Goal: Task Accomplishment & Management: Complete application form

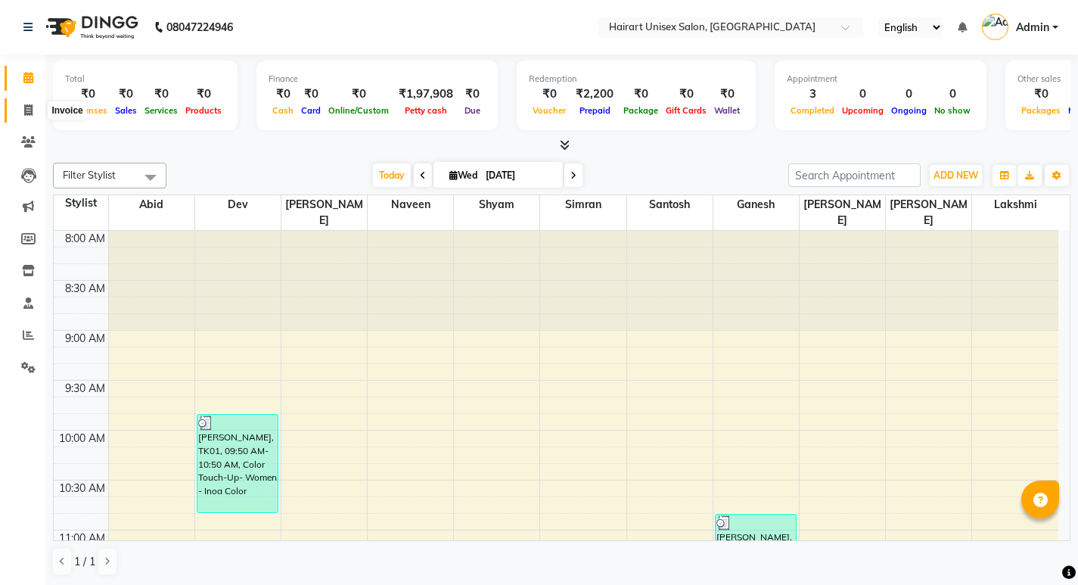
click at [36, 108] on span at bounding box center [28, 110] width 26 height 17
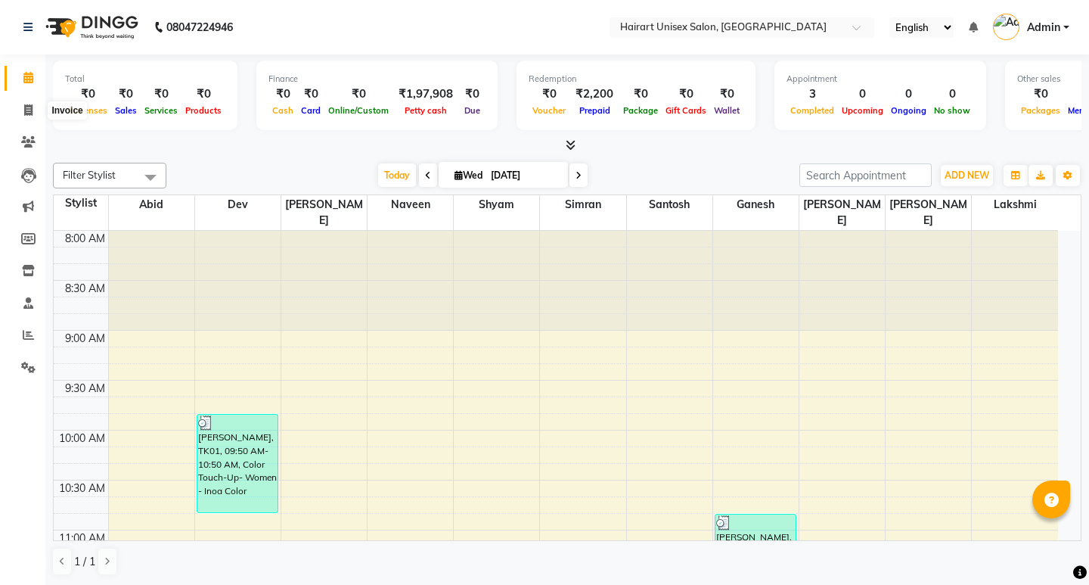
select select "service"
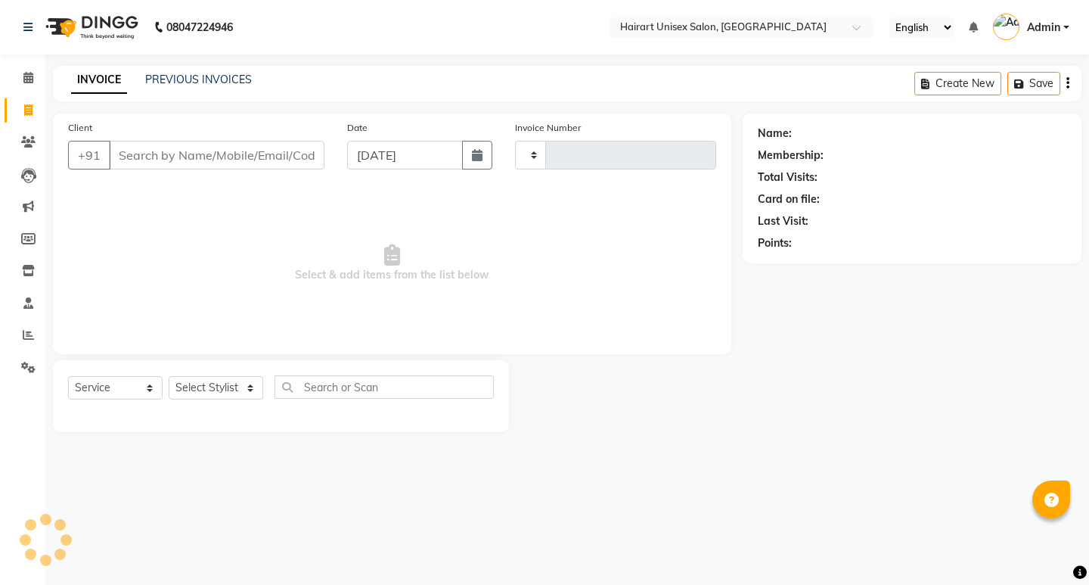
type input "0365"
select select "5534"
click at [244, 160] on input "Client" at bounding box center [217, 155] width 216 height 29
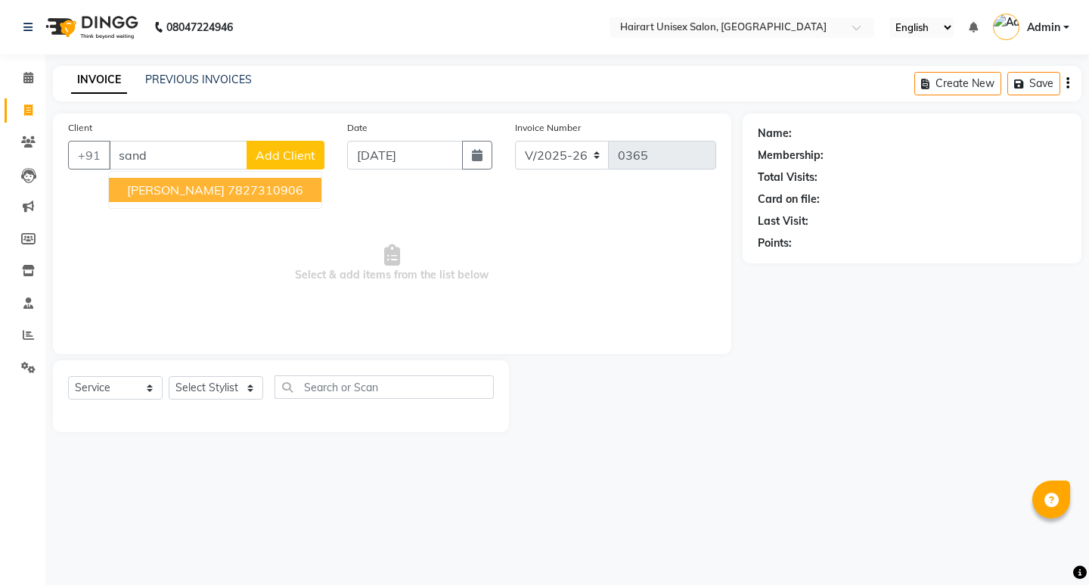
click at [151, 191] on span "[PERSON_NAME]" at bounding box center [176, 189] width 98 height 15
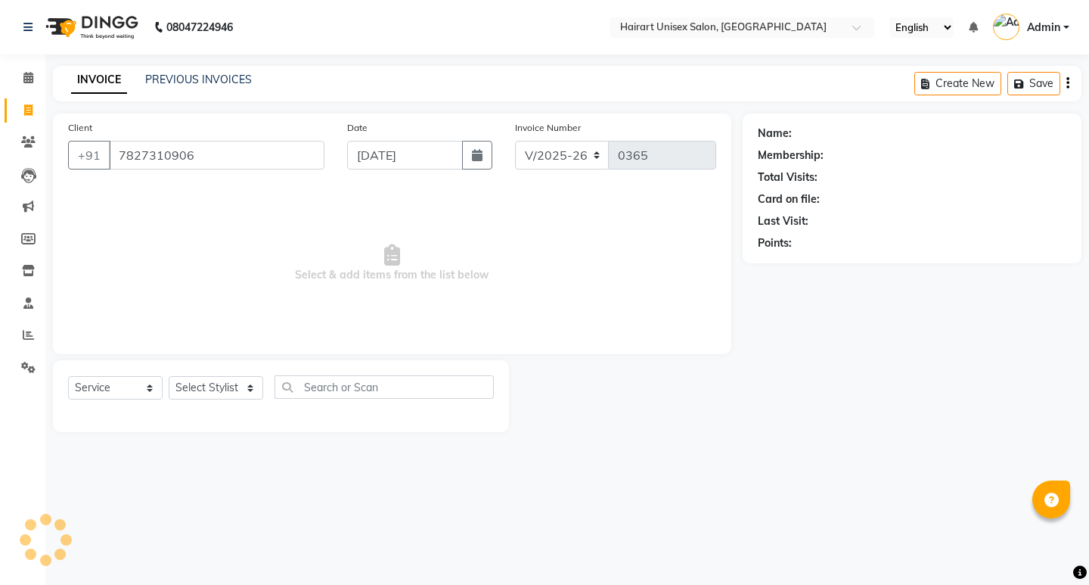
type input "7827310906"
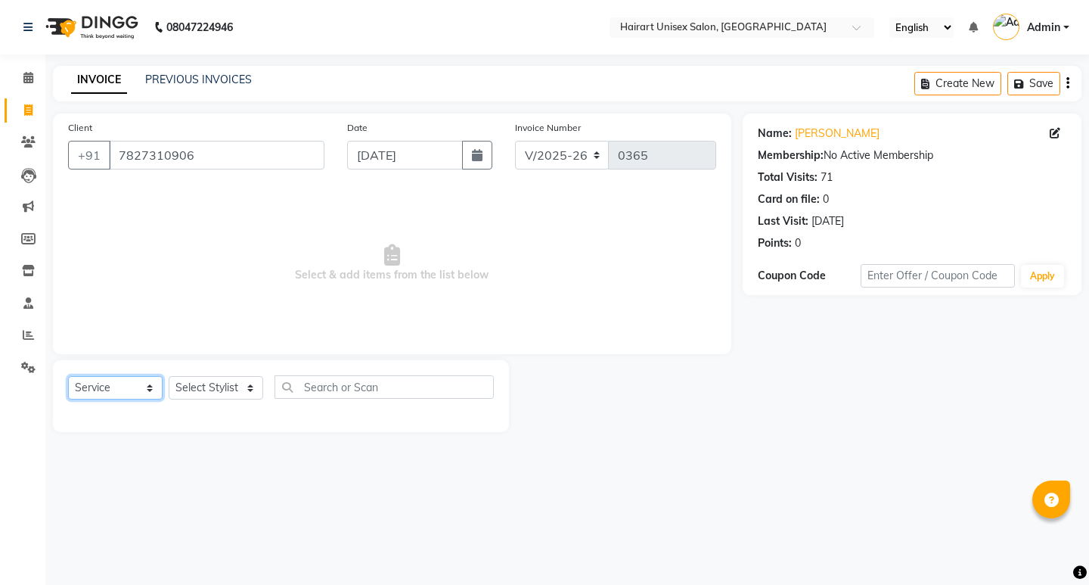
click at [120, 387] on select "Select Service Product Membership Package Voucher Prepaid Gift Card" at bounding box center [115, 387] width 95 height 23
select select "P"
click at [68, 376] on select "Select Service Product Membership Package Voucher Prepaid Gift Card" at bounding box center [115, 387] width 95 height 23
click at [96, 423] on div "Silver card" at bounding box center [93, 420] width 51 height 16
checkbox input "false"
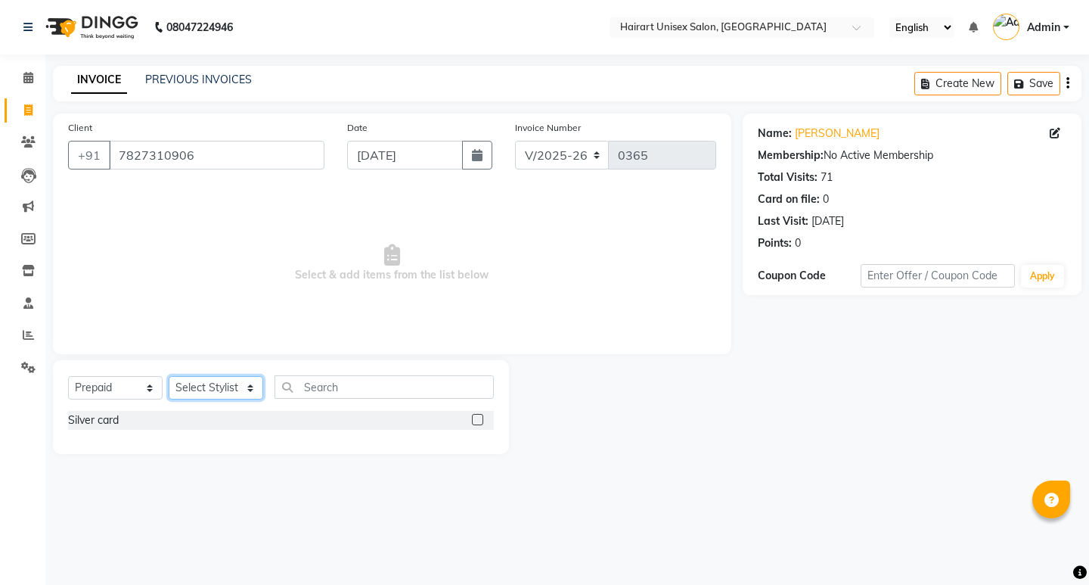
click at [226, 391] on select "Select Stylist [PERSON_NAME] Dev [PERSON_NAME] [PERSON_NAME]" at bounding box center [216, 387] width 95 height 23
select select "39572"
click at [169, 376] on select "Select Stylist [PERSON_NAME] Dev [PERSON_NAME] [PERSON_NAME]" at bounding box center [216, 387] width 95 height 23
click at [334, 379] on input "text" at bounding box center [384, 386] width 219 height 23
click at [480, 419] on label at bounding box center [477, 419] width 11 height 11
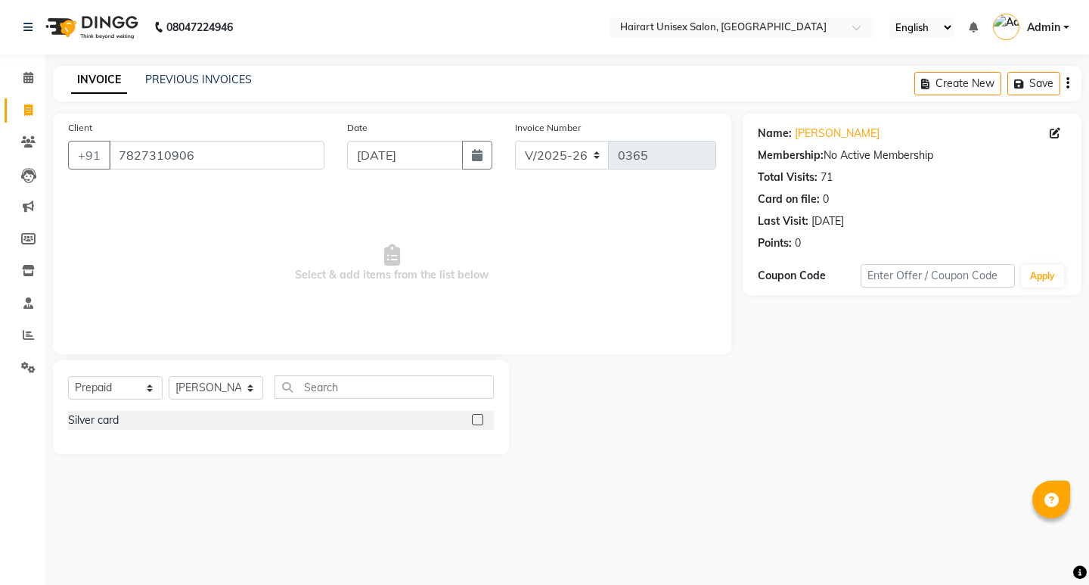
click at [480, 419] on input "checkbox" at bounding box center [477, 420] width 10 height 10
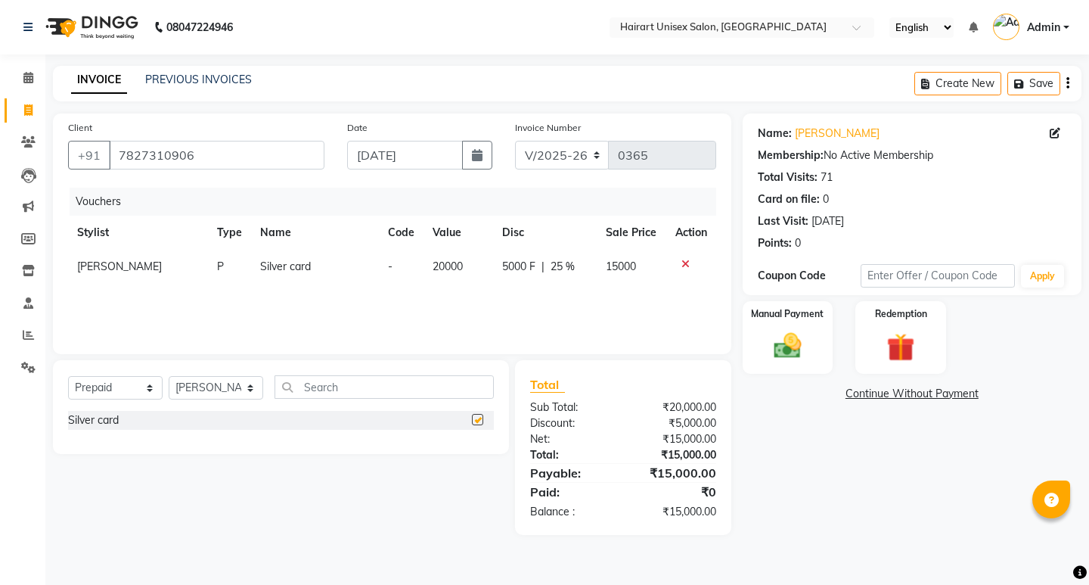
checkbox input "false"
click at [783, 339] on img at bounding box center [787, 346] width 47 height 33
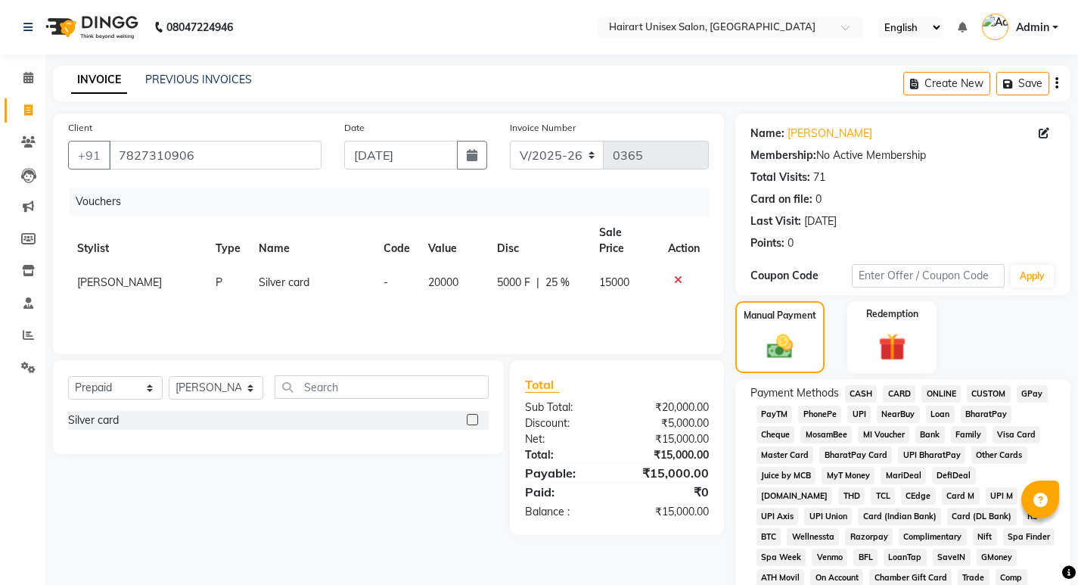
click at [899, 395] on span "CARD" at bounding box center [899, 393] width 33 height 17
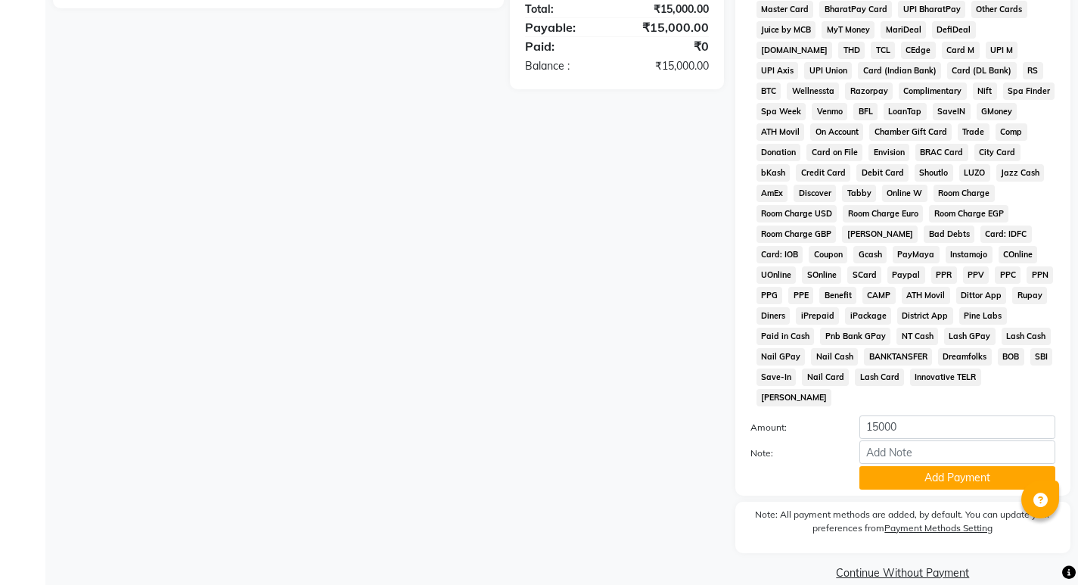
scroll to position [447, 0]
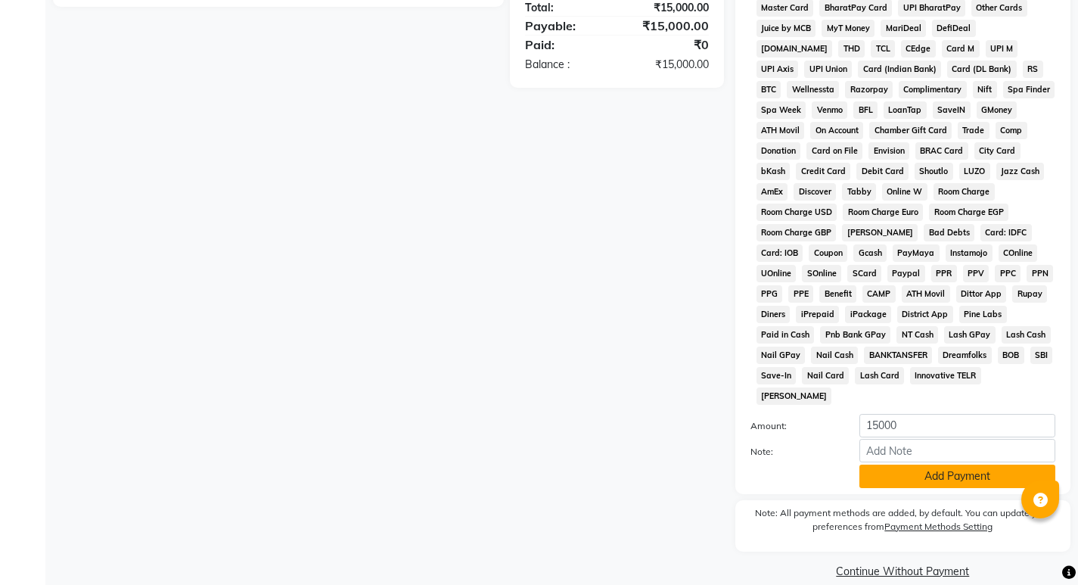
click at [958, 464] on button "Add Payment" at bounding box center [957, 475] width 196 height 23
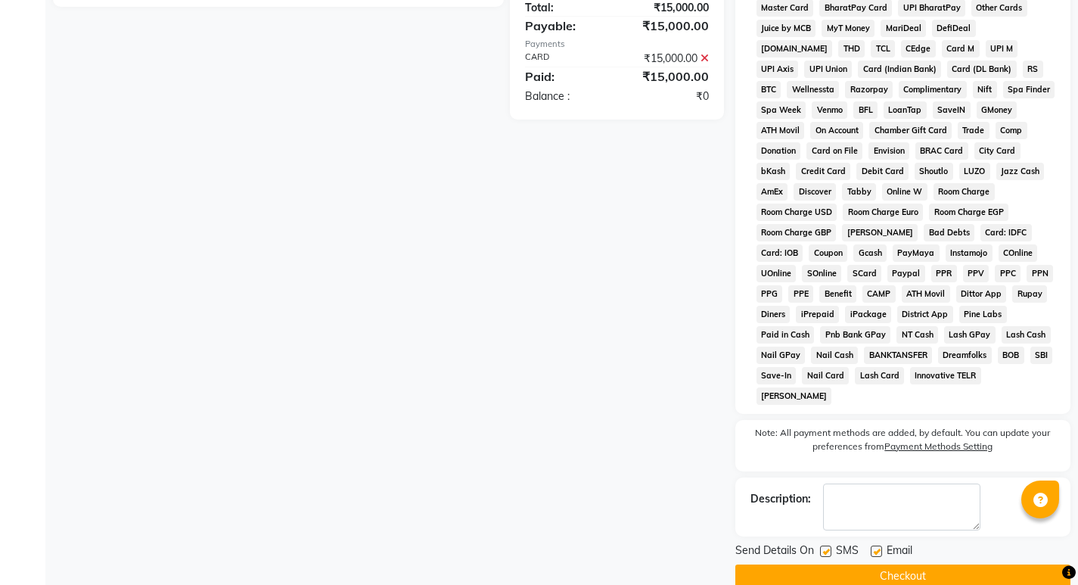
click at [886, 564] on button "Checkout" at bounding box center [902, 575] width 335 height 23
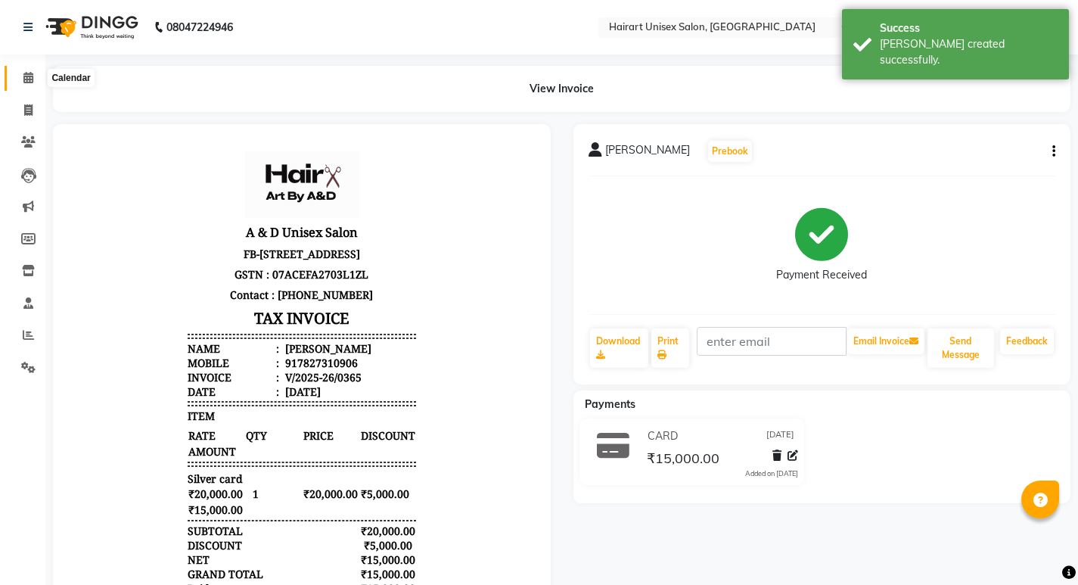
click at [23, 82] on icon at bounding box center [28, 77] width 10 height 11
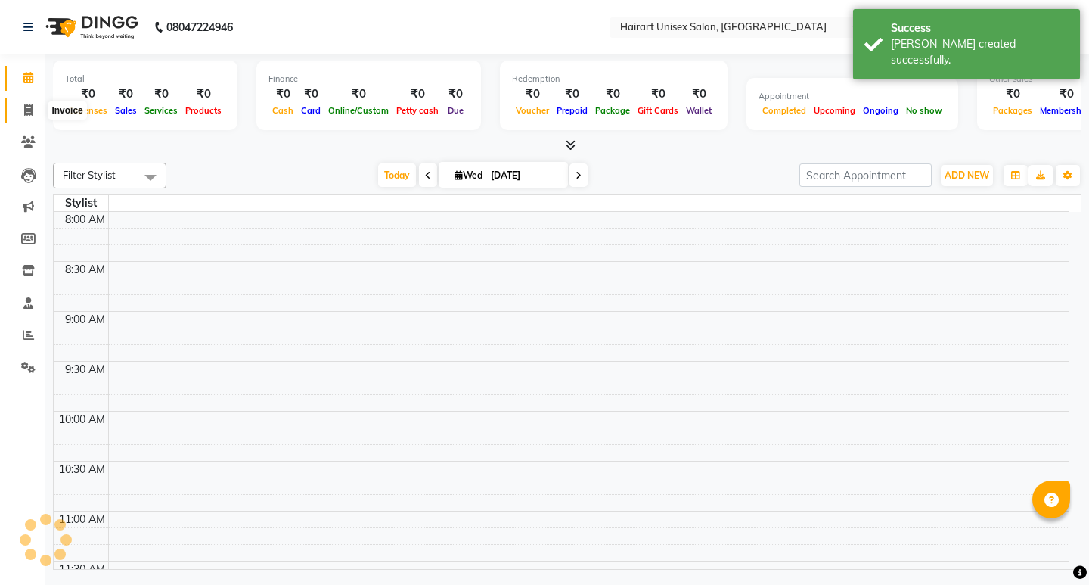
click at [26, 111] on icon at bounding box center [28, 109] width 8 height 11
select select "service"
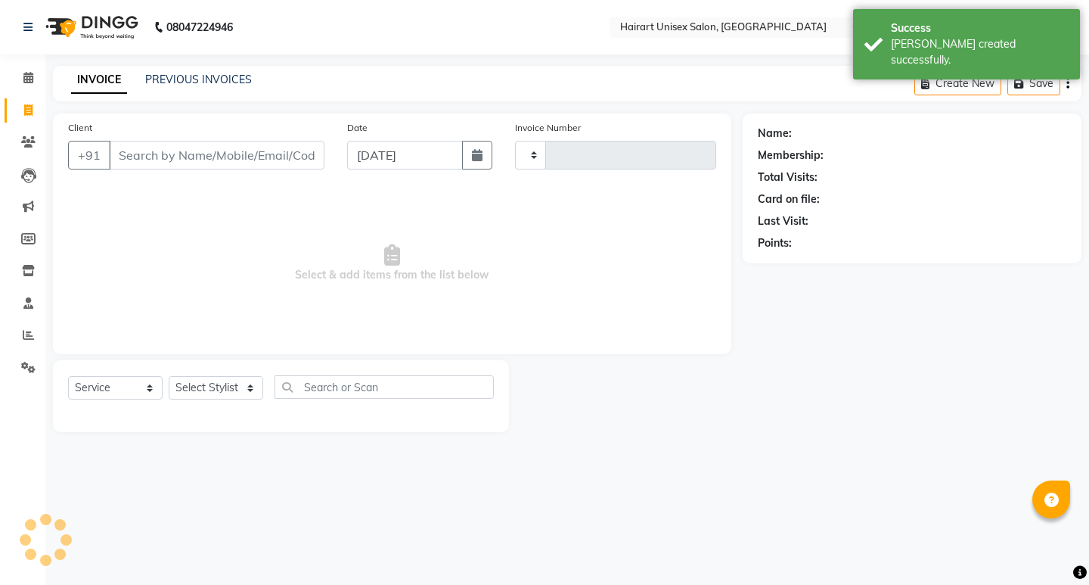
click at [180, 154] on input "Client" at bounding box center [217, 155] width 216 height 29
type input "san"
type input "0366"
select select "5534"
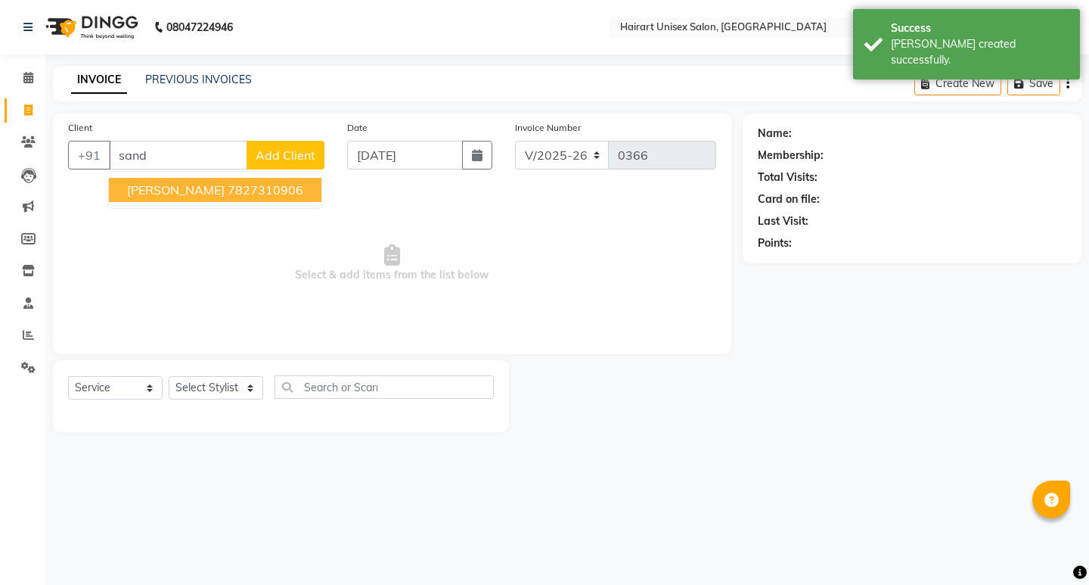
click at [194, 185] on span "[PERSON_NAME]" at bounding box center [176, 189] width 98 height 15
type input "7827310906"
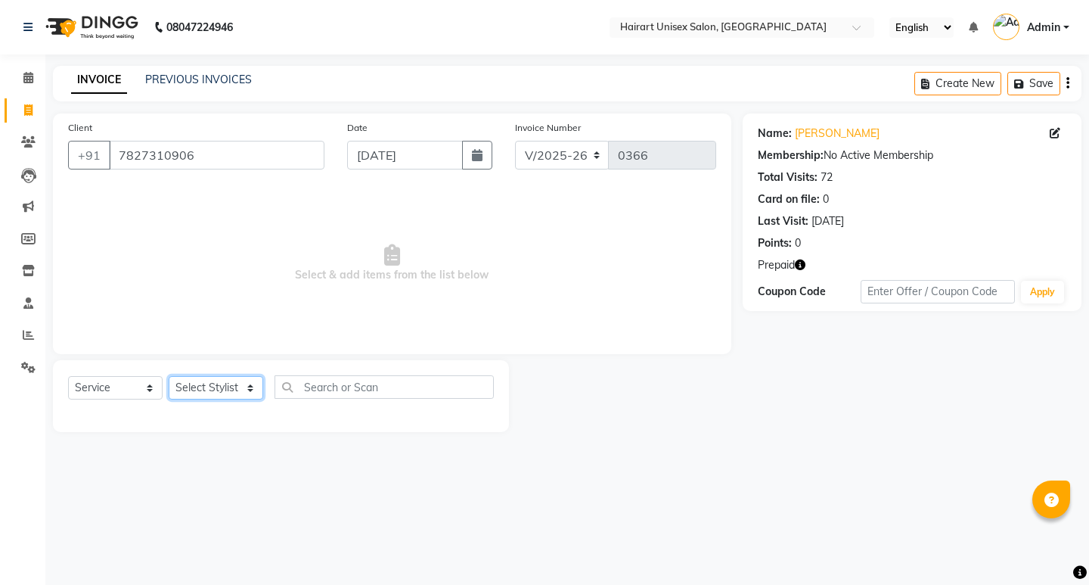
click at [217, 389] on select "Select Stylist [PERSON_NAME] Dev [PERSON_NAME] [PERSON_NAME]" at bounding box center [216, 387] width 95 height 23
select select "39572"
click at [169, 376] on select "Select Stylist [PERSON_NAME] Dev [PERSON_NAME] [PERSON_NAME]" at bounding box center [216, 387] width 95 height 23
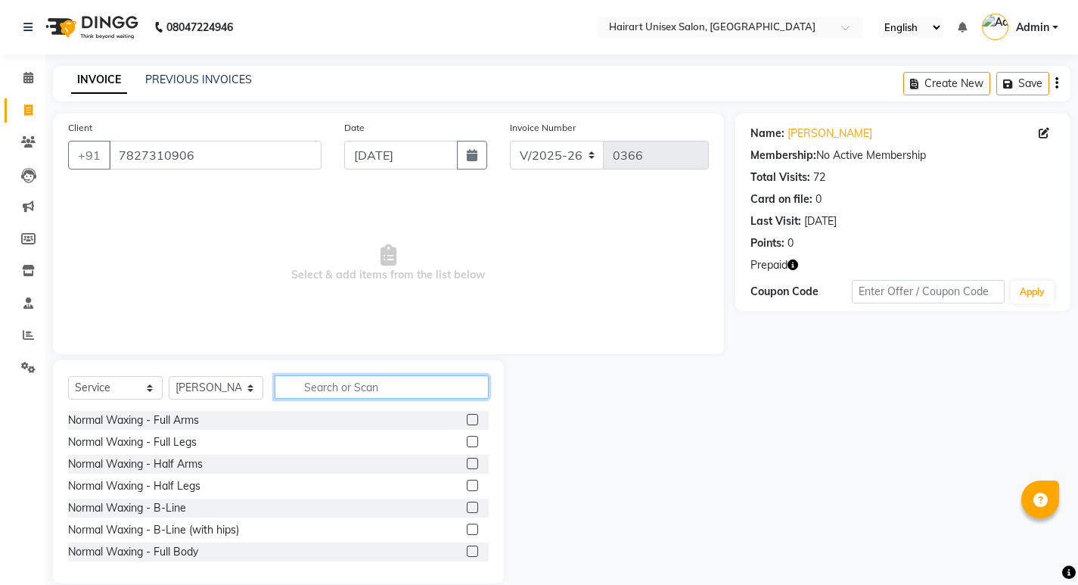
click at [385, 396] on input "text" at bounding box center [382, 386] width 214 height 23
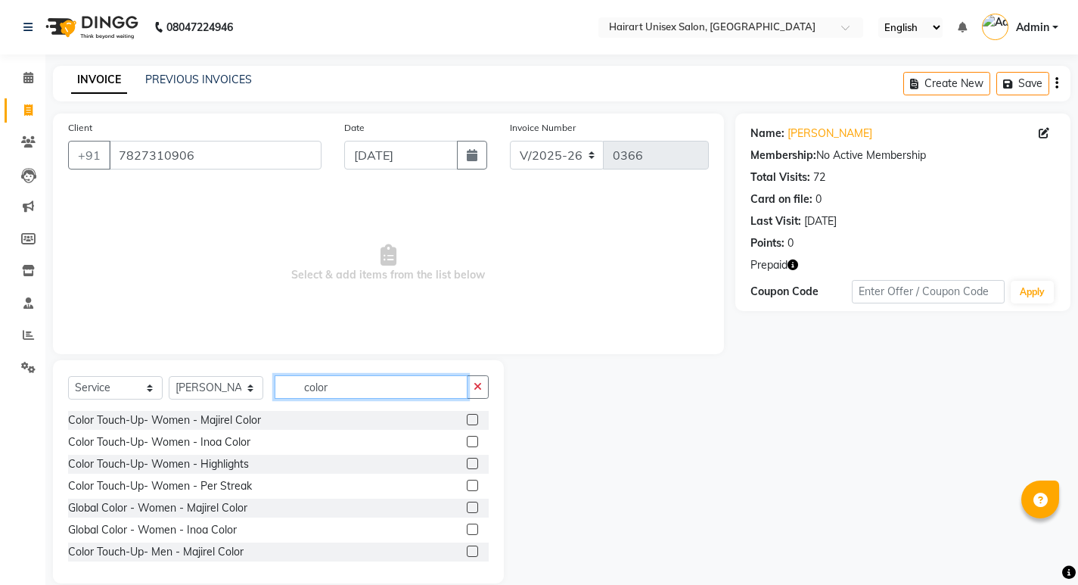
scroll to position [76, 0]
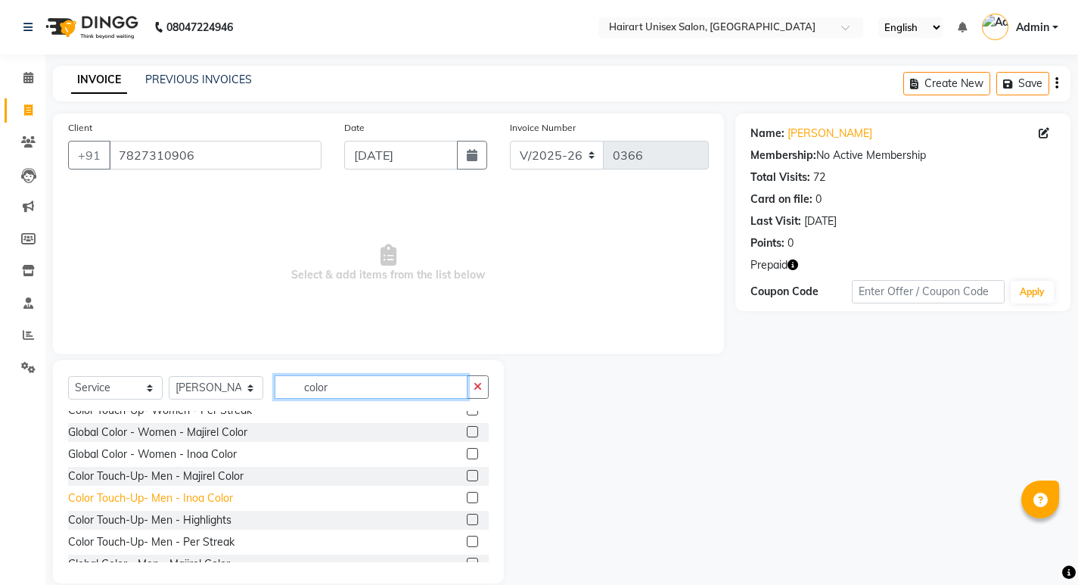
type input "color"
click at [222, 498] on div "Color Touch-Up- Men - Inoa Color" at bounding box center [150, 498] width 165 height 16
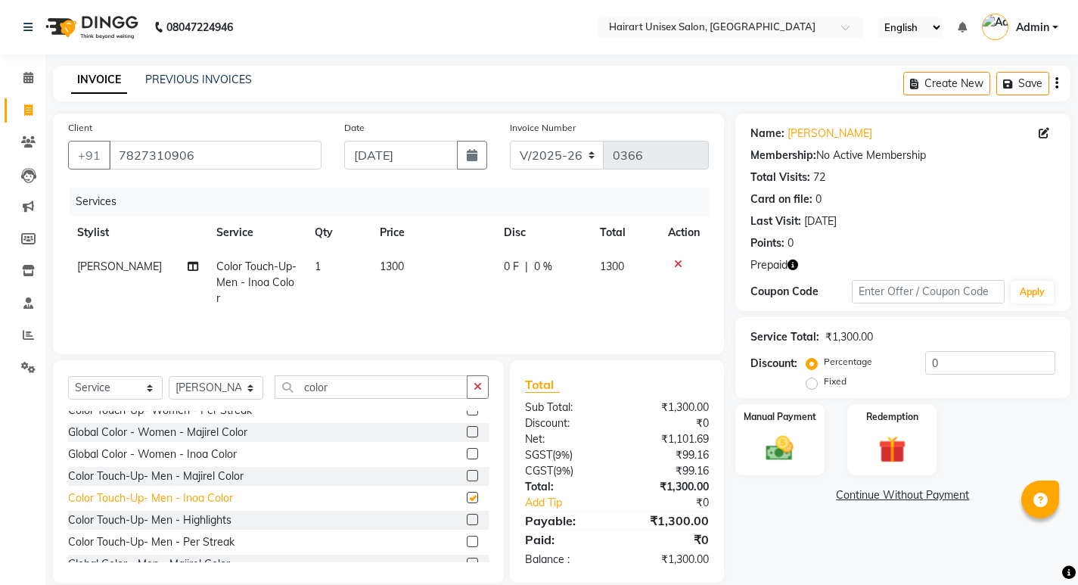
checkbox input "false"
click at [282, 388] on input "color" at bounding box center [371, 386] width 193 height 23
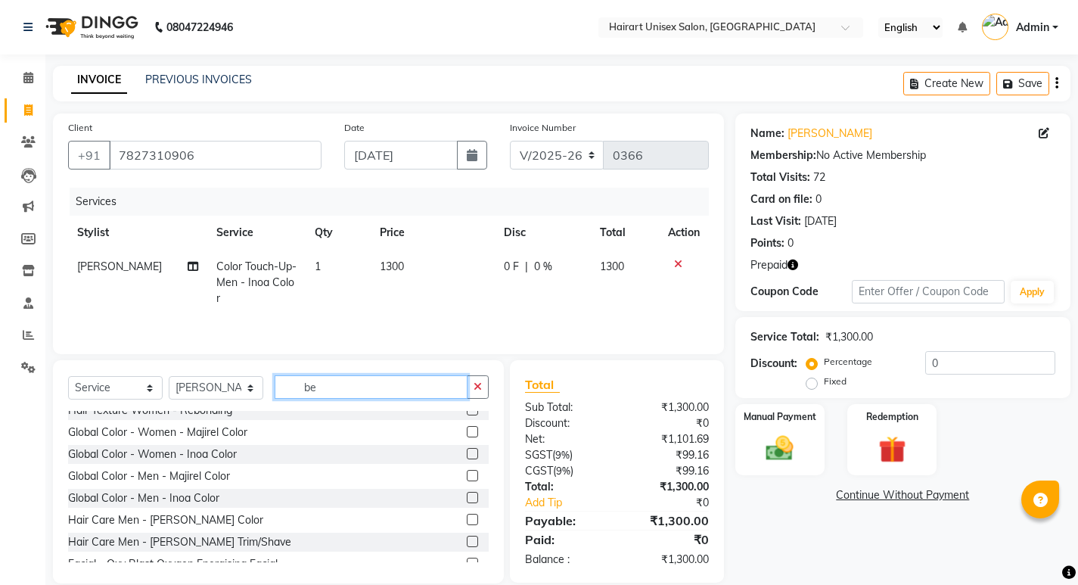
scroll to position [0, 0]
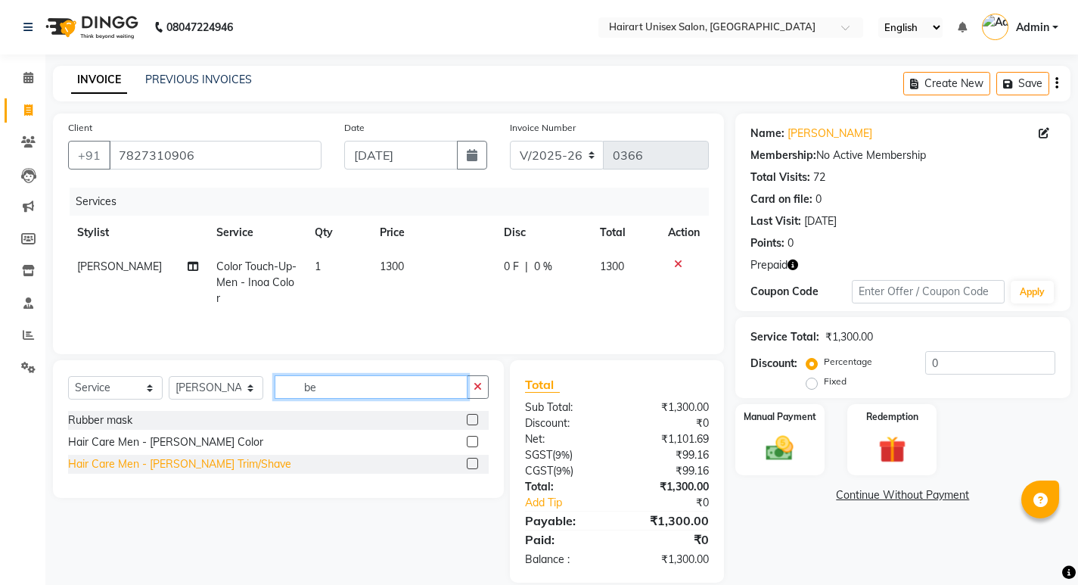
type input "be"
click at [190, 461] on div "Hair Care Men - [PERSON_NAME] Trim/Shave" at bounding box center [179, 464] width 223 height 16
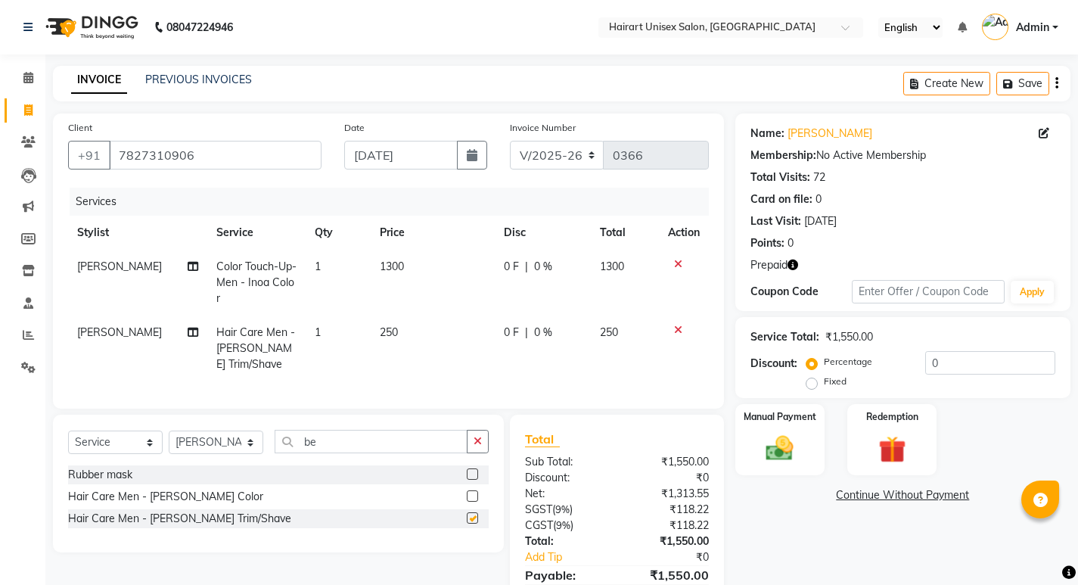
checkbox input "false"
click at [210, 435] on select "Select Stylist [PERSON_NAME] Dev [PERSON_NAME] [PERSON_NAME]" at bounding box center [216, 441] width 95 height 23
select select "39574"
click at [169, 430] on select "Select Stylist [PERSON_NAME] Dev [PERSON_NAME] [PERSON_NAME]" at bounding box center [216, 441] width 95 height 23
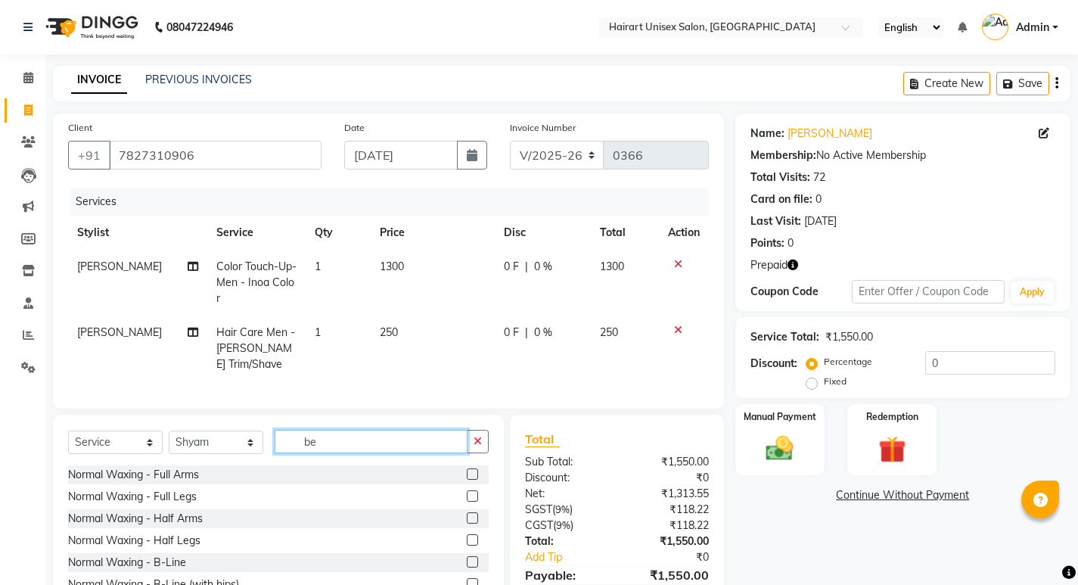
click at [367, 441] on input "be" at bounding box center [371, 441] width 193 height 23
type input "ped"
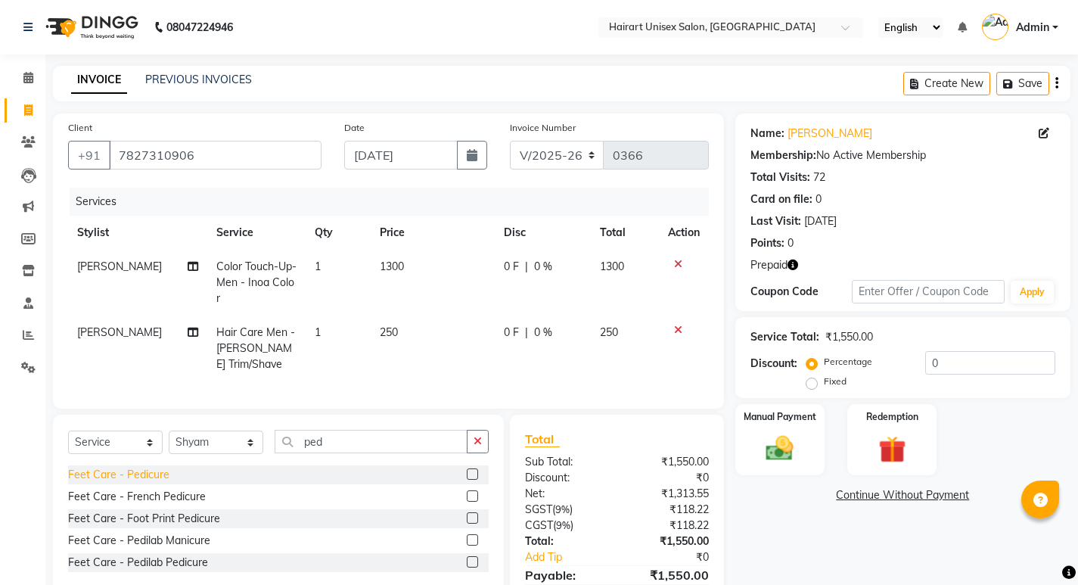
click at [155, 470] on div "Feet Care - Pedicure" at bounding box center [118, 475] width 101 height 16
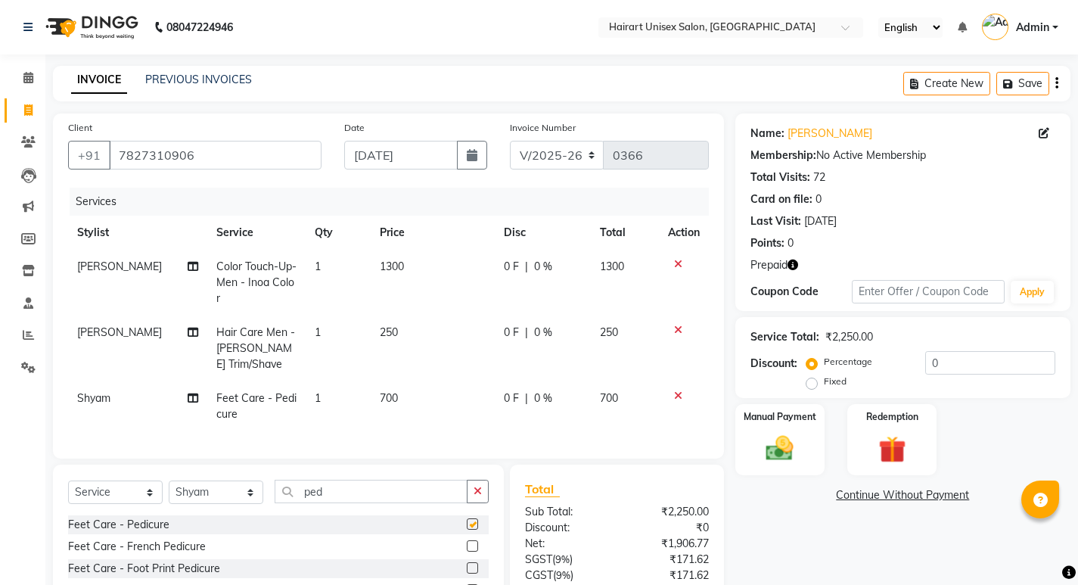
checkbox input "false"
click at [359, 500] on div "Select Service Product Membership Package Voucher Prepaid Gift Card Select Styl…" at bounding box center [278, 498] width 421 height 36
click at [358, 489] on input "ped" at bounding box center [371, 491] width 193 height 23
type input "w"
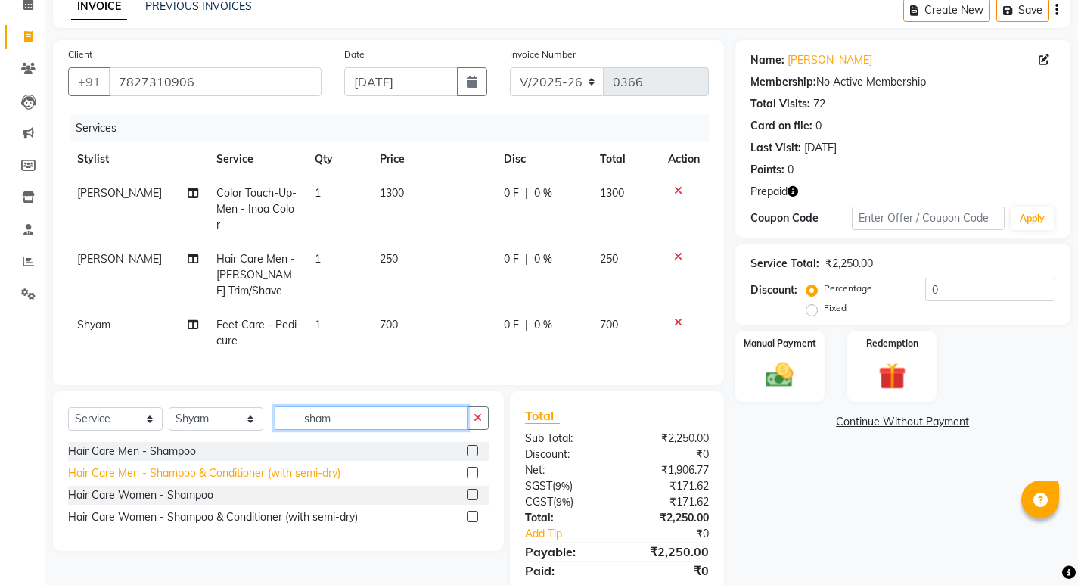
scroll to position [76, 0]
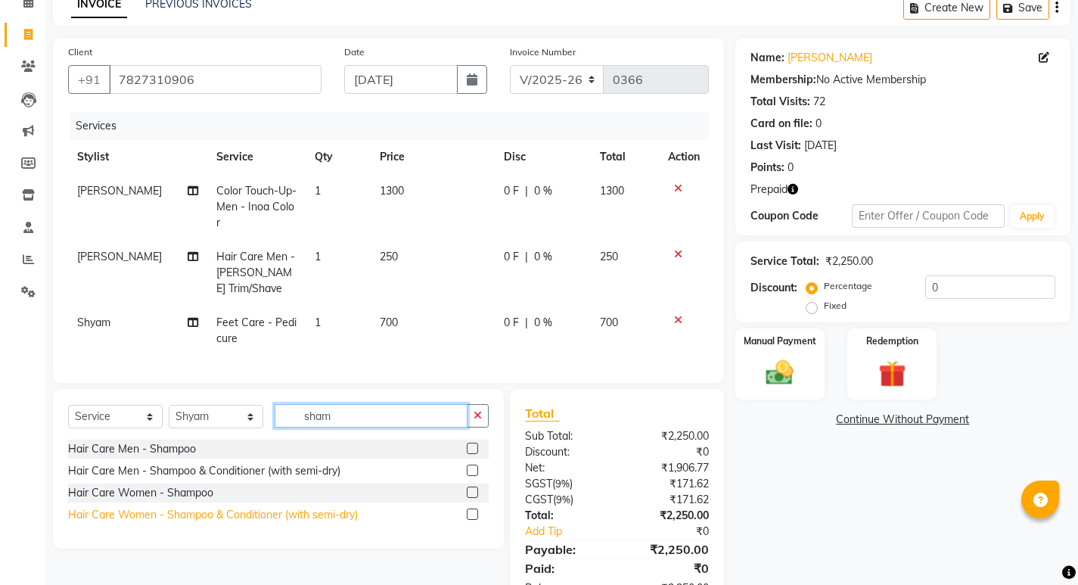
type input "sham"
click at [252, 510] on div "Hair Care Women - Shampoo & Conditioner (with semi-dry)" at bounding box center [213, 515] width 290 height 16
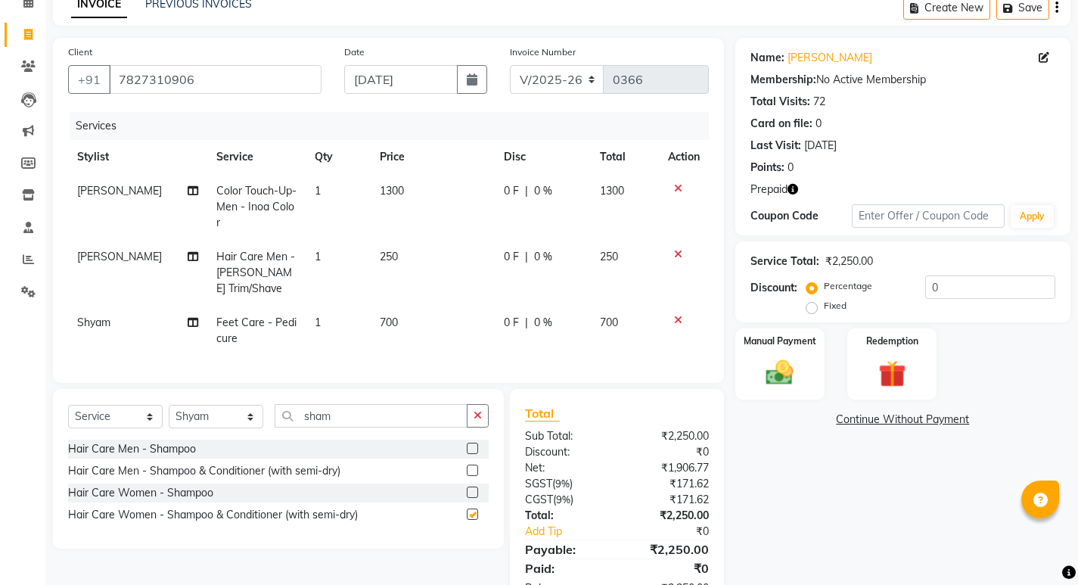
checkbox input "false"
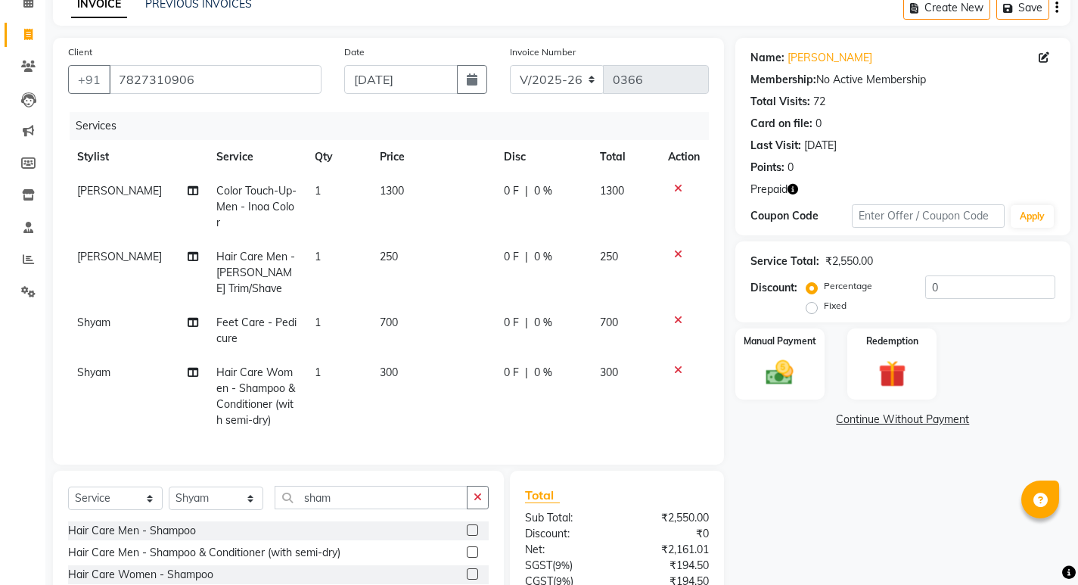
click at [382, 365] on span "300" at bounding box center [389, 372] width 18 height 14
select select "39574"
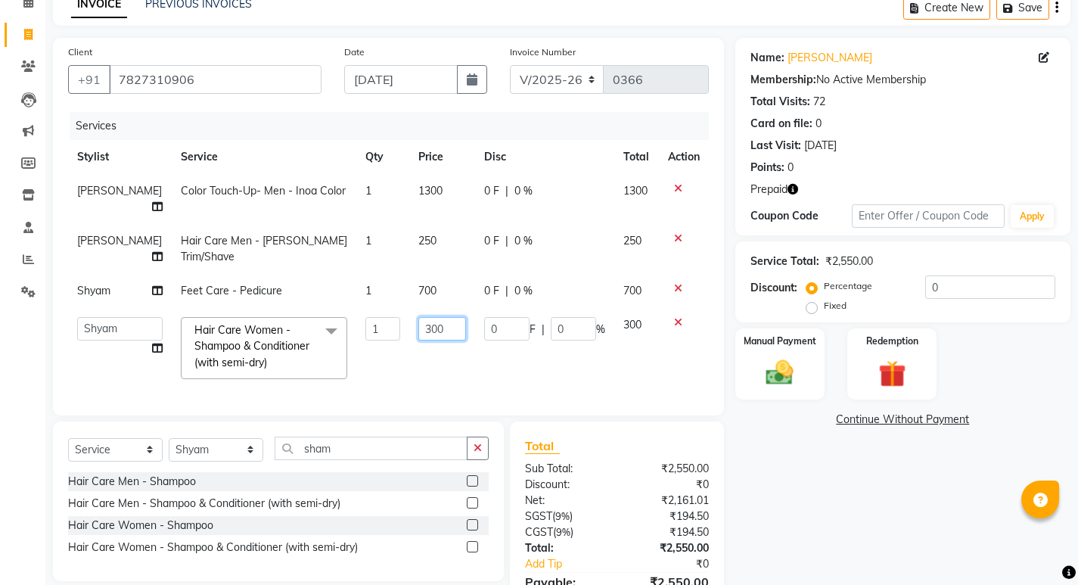
click at [418, 317] on input "300" at bounding box center [442, 328] width 48 height 23
type input "500"
click at [393, 338] on tbody "[PERSON_NAME] Color Touch-Up- Men - Inoa Color 1 1300 0 F | 0 % 1300 [PERSON_NA…" at bounding box center [388, 281] width 641 height 214
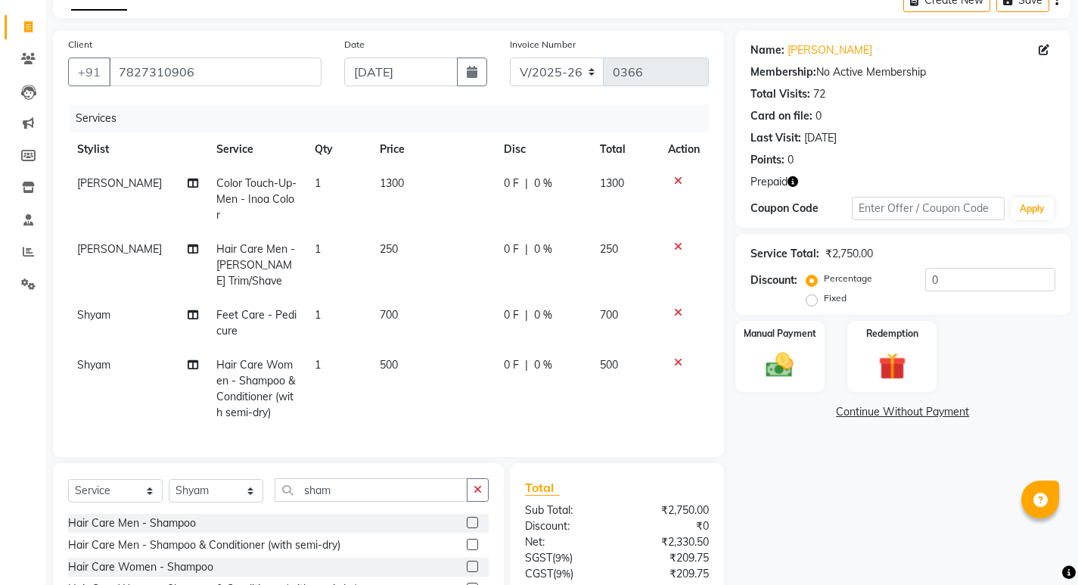
scroll to position [202, 0]
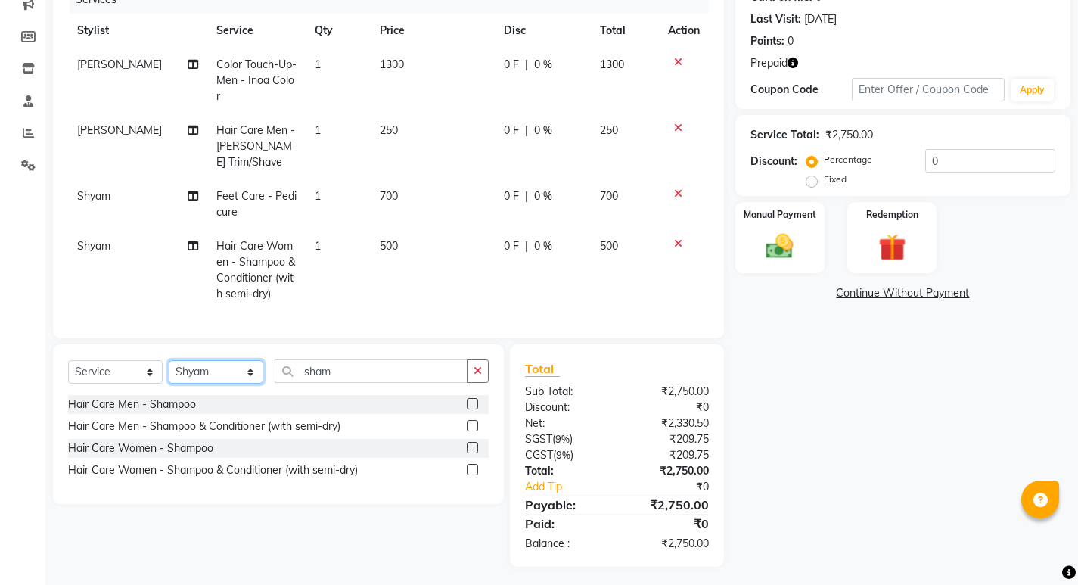
click at [205, 366] on select "Select Stylist [PERSON_NAME] Dev [PERSON_NAME] [PERSON_NAME]" at bounding box center [216, 371] width 95 height 23
select select "71779"
click at [169, 360] on select "Select Stylist [PERSON_NAME] Dev [PERSON_NAME] [PERSON_NAME]" at bounding box center [216, 371] width 95 height 23
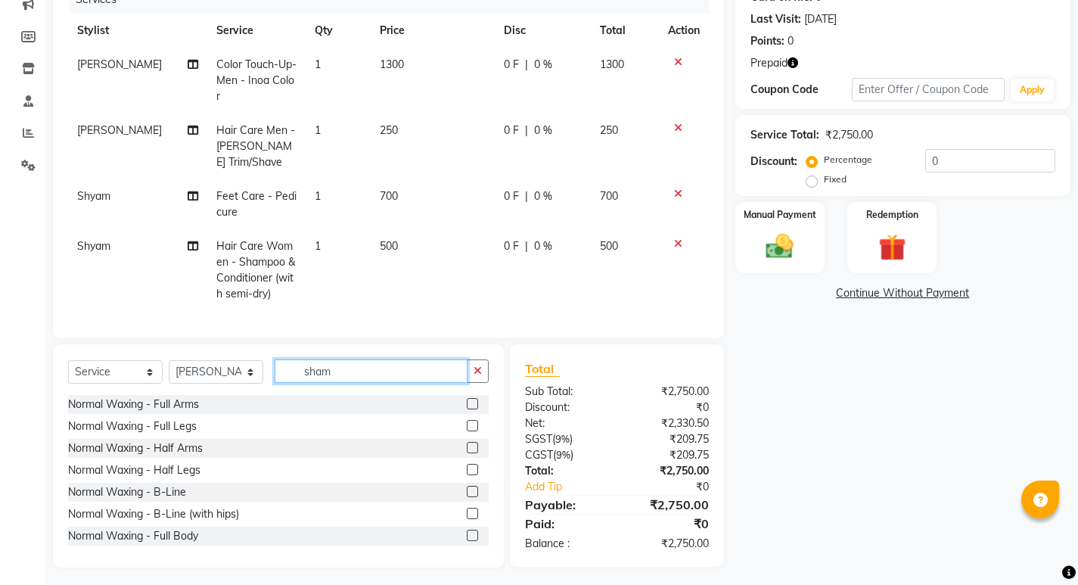
click at [331, 365] on input "sham" at bounding box center [371, 370] width 193 height 23
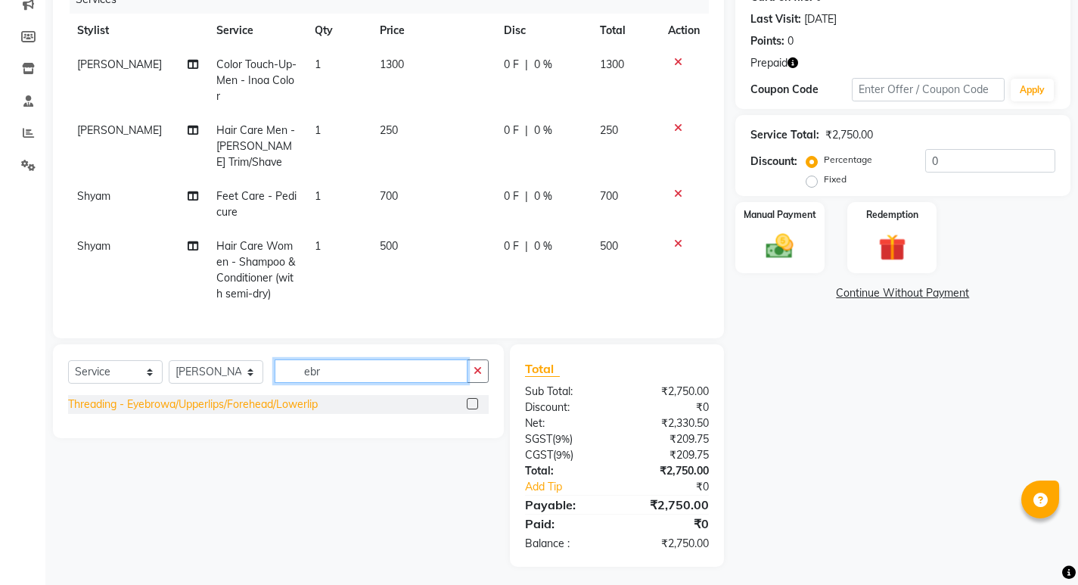
type input "ebr"
click at [277, 402] on div "Threading - Eyebrowa/Upperlips/Forehead/Lowerlip" at bounding box center [193, 404] width 250 height 16
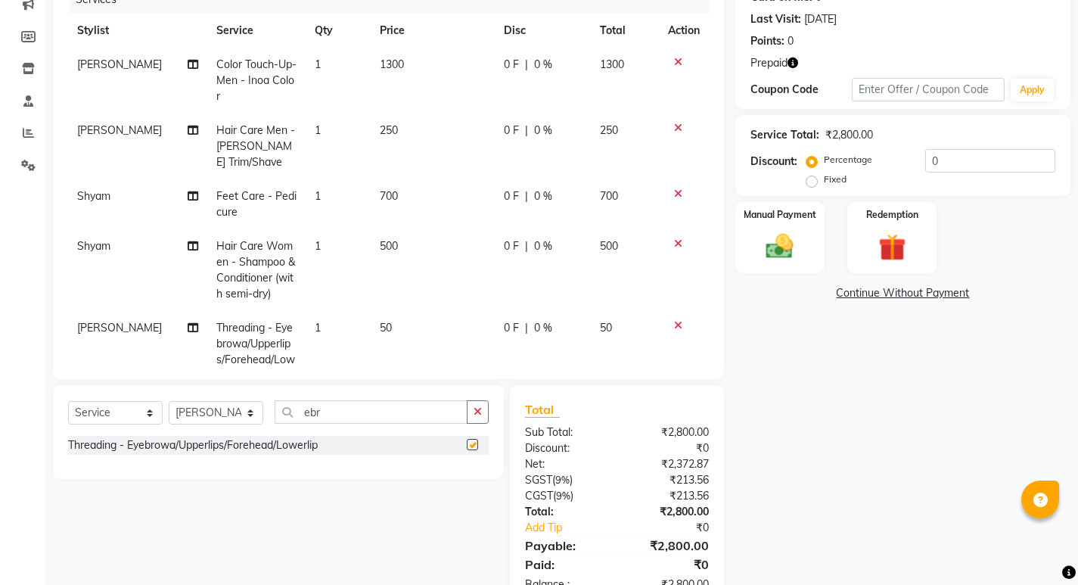
checkbox input "false"
click at [219, 416] on select "Select Stylist [PERSON_NAME] Dev [PERSON_NAME] [PERSON_NAME]" at bounding box center [216, 412] width 95 height 23
select select "39572"
click at [169, 401] on select "Select Stylist [PERSON_NAME] Dev [PERSON_NAME] [PERSON_NAME]" at bounding box center [216, 412] width 95 height 23
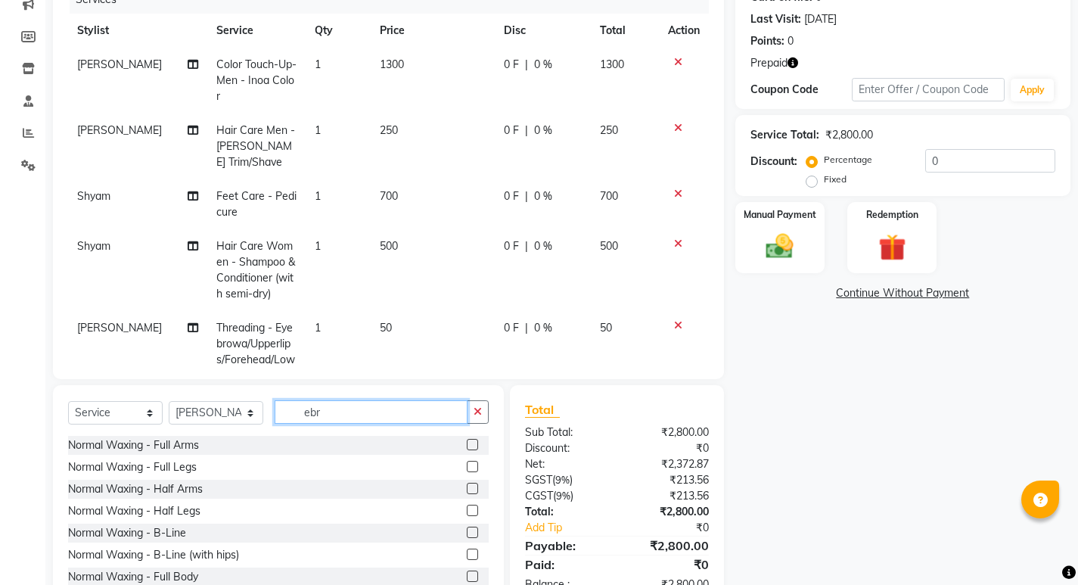
click at [337, 410] on input "ebr" at bounding box center [371, 411] width 193 height 23
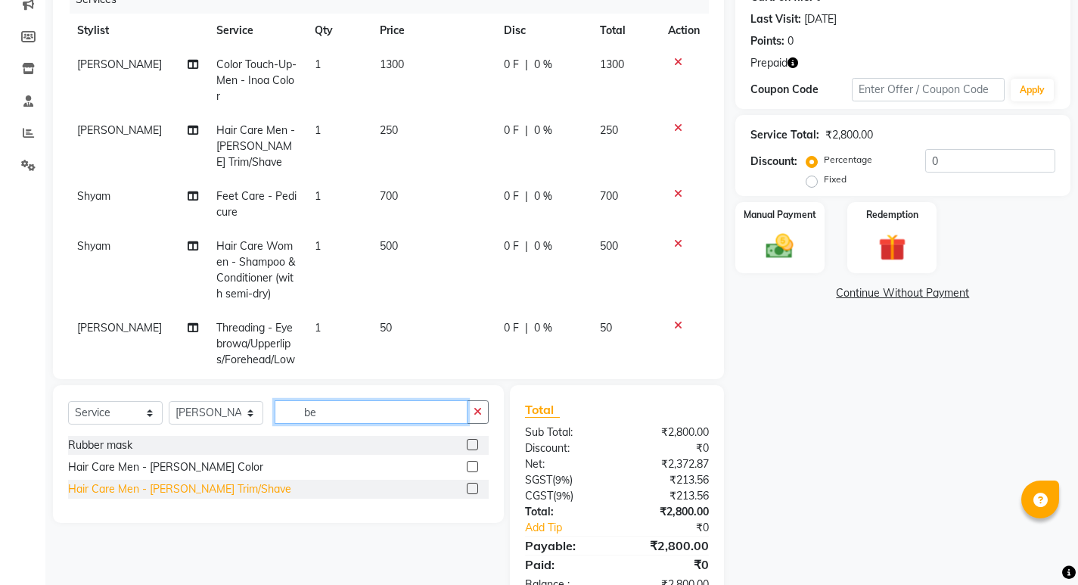
type input "be"
click at [178, 486] on div "Hair Care Men - [PERSON_NAME] Trim/Shave" at bounding box center [179, 489] width 223 height 16
checkbox input "false"
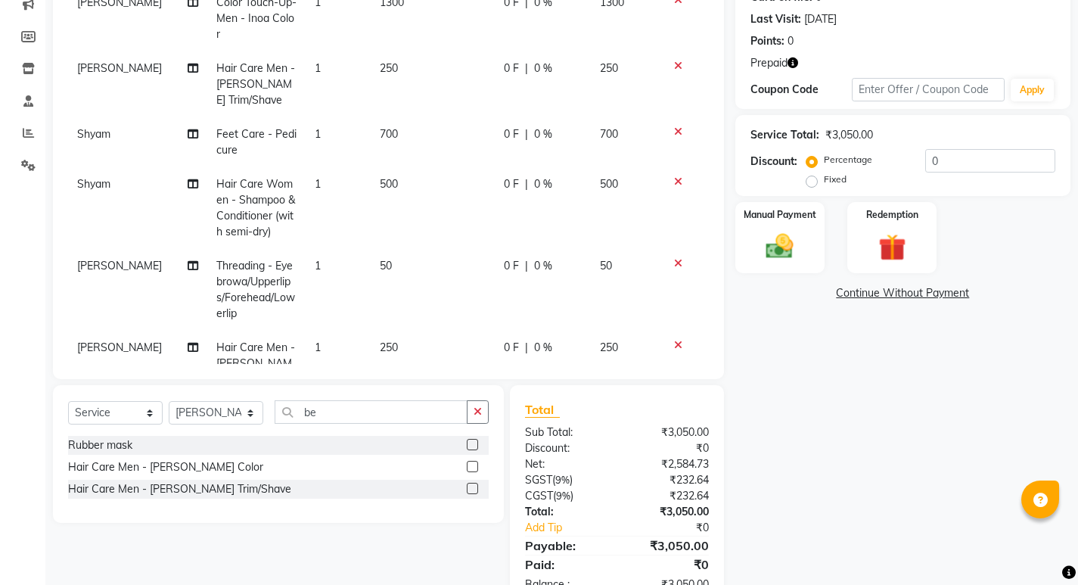
scroll to position [118, 0]
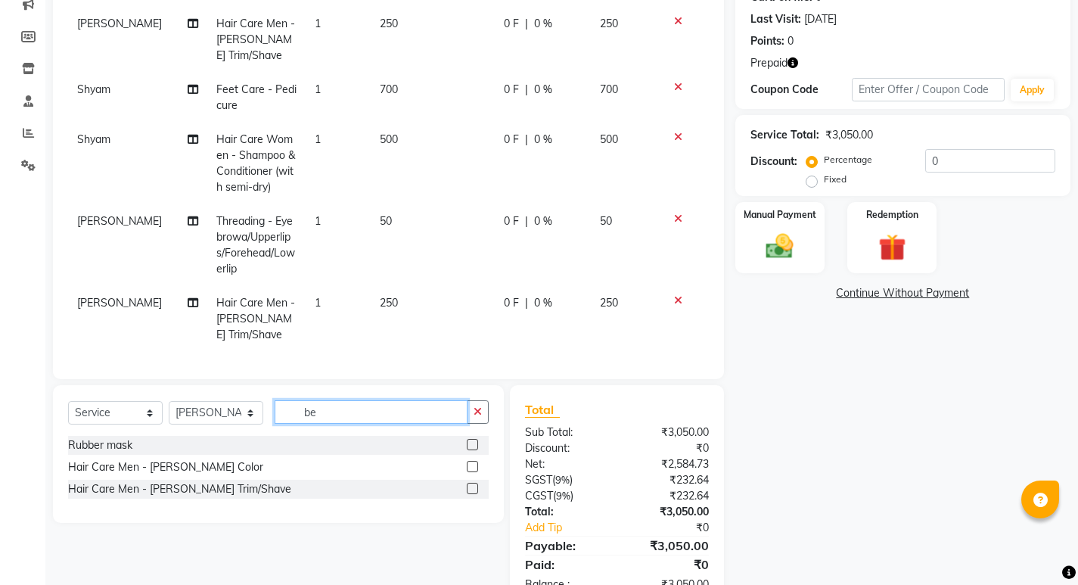
click at [332, 418] on input "be" at bounding box center [371, 411] width 193 height 23
click at [332, 417] on input "be" at bounding box center [371, 411] width 193 height 23
click at [195, 411] on select "Select Stylist [PERSON_NAME] Dev [PERSON_NAME] [PERSON_NAME]" at bounding box center [216, 412] width 95 height 23
select select "39570"
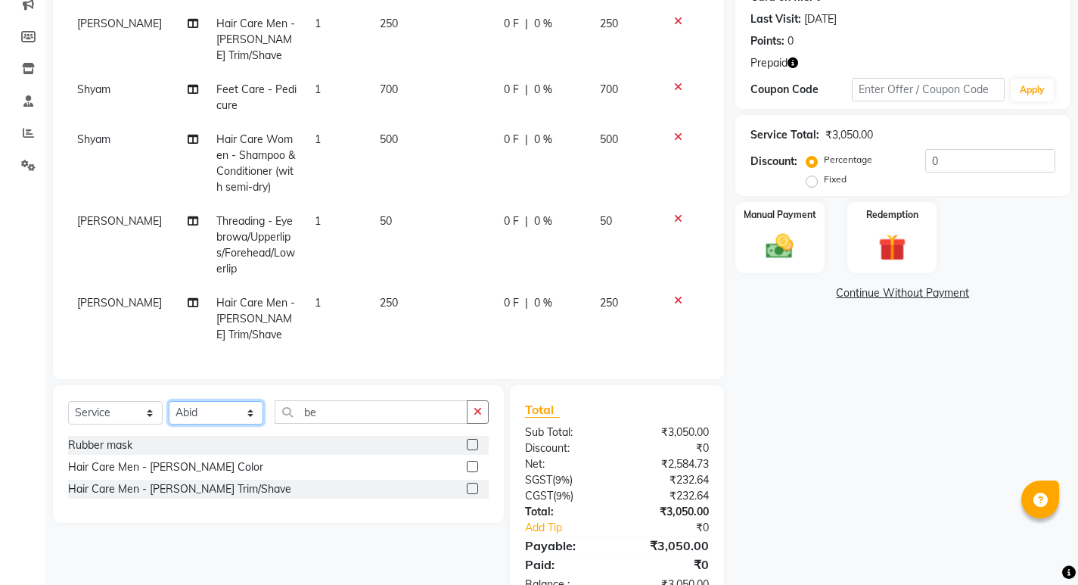
click at [169, 401] on select "Select Stylist [PERSON_NAME] Dev [PERSON_NAME] [PERSON_NAME]" at bounding box center [216, 412] width 95 height 23
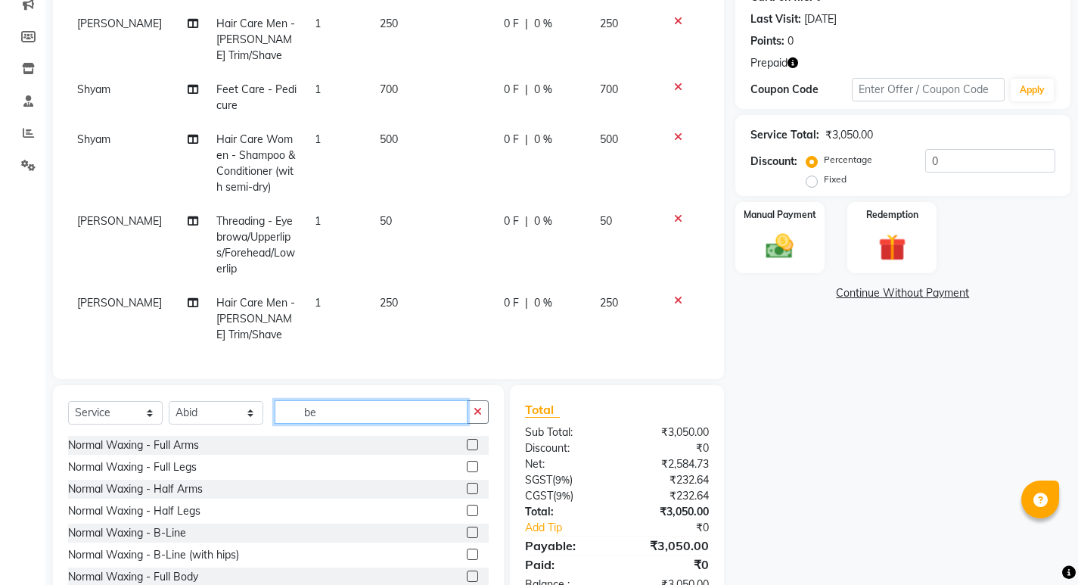
click at [320, 411] on input "be" at bounding box center [371, 411] width 193 height 23
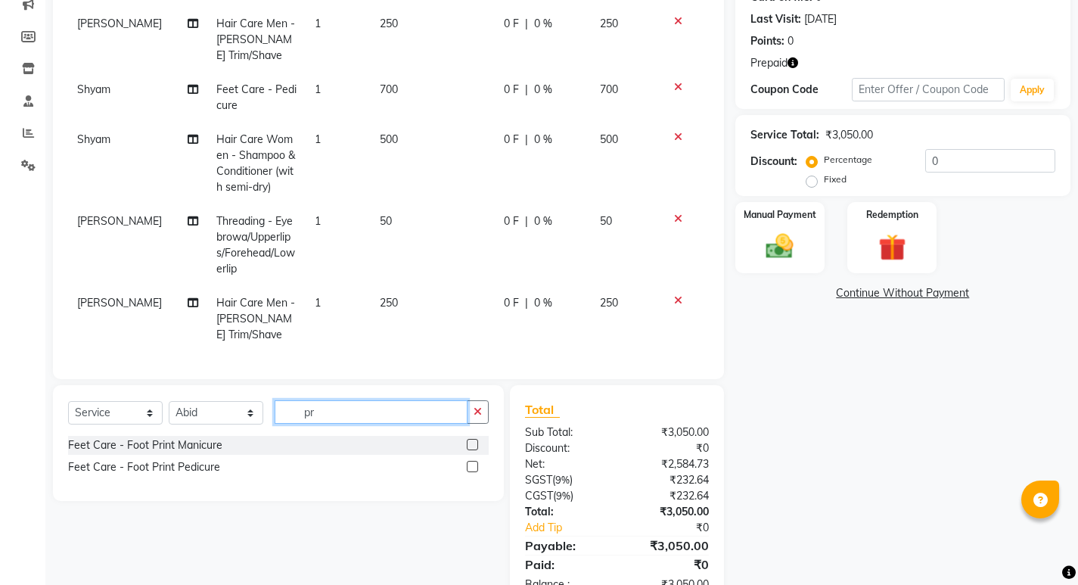
type input "p"
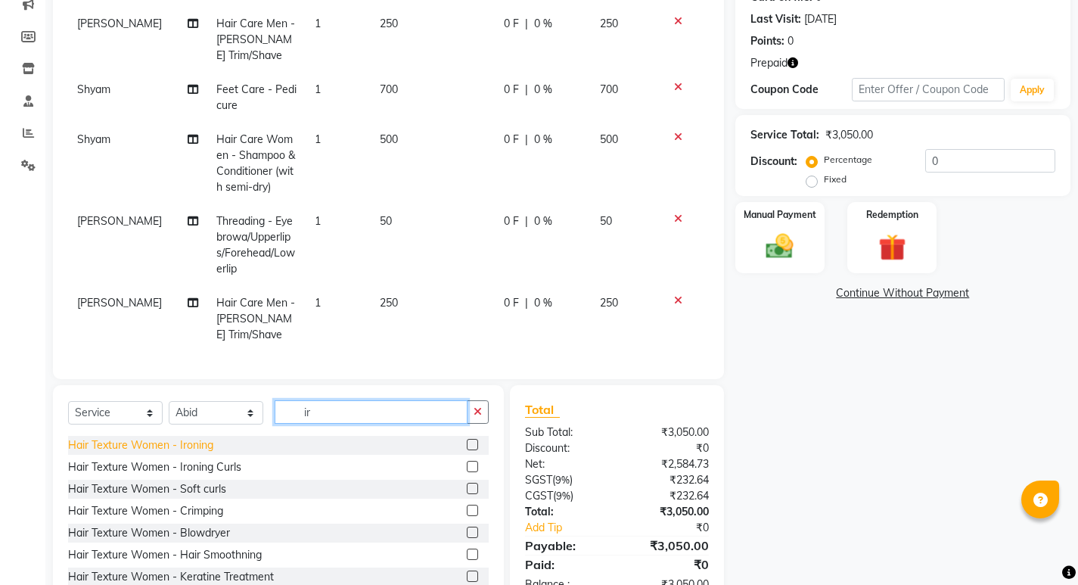
type input "ir"
click at [198, 445] on div "Hair Texture Women - Ironing" at bounding box center [140, 445] width 145 height 16
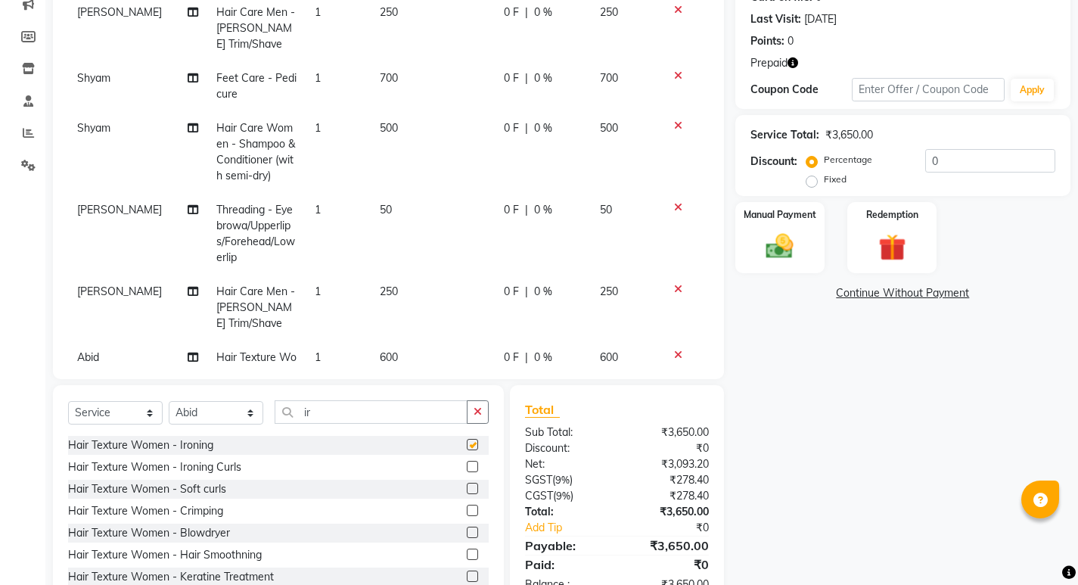
checkbox input "false"
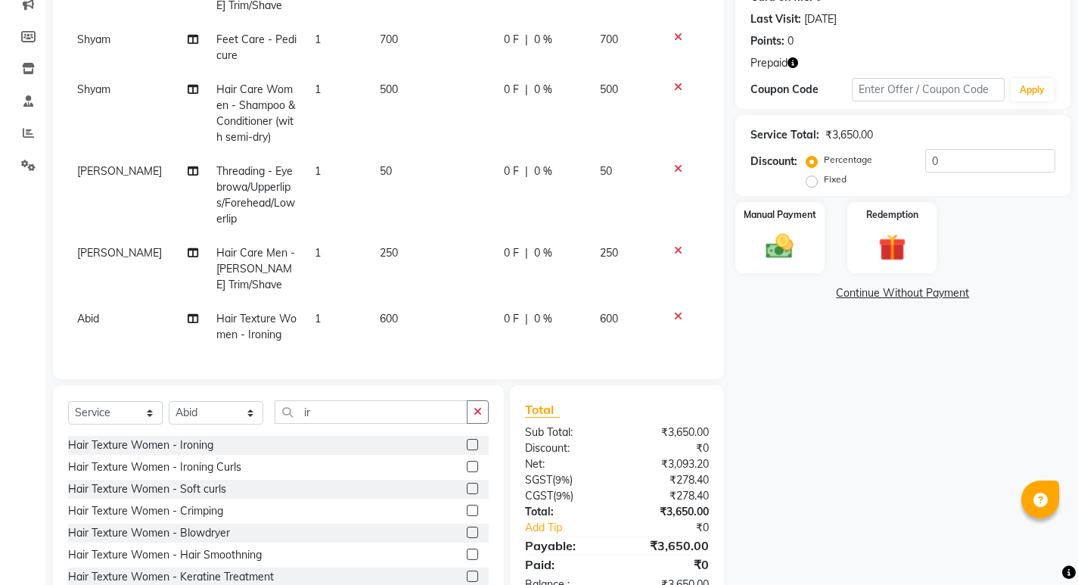
click at [390, 309] on td "600" at bounding box center [432, 327] width 123 height 50
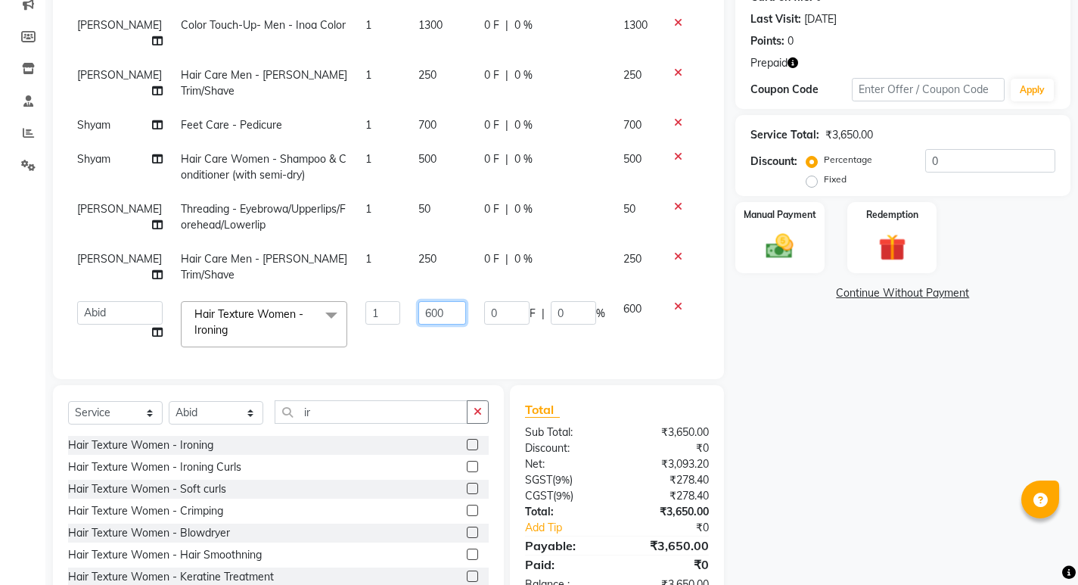
click at [418, 301] on input "600" at bounding box center [442, 312] width 48 height 23
type input "700"
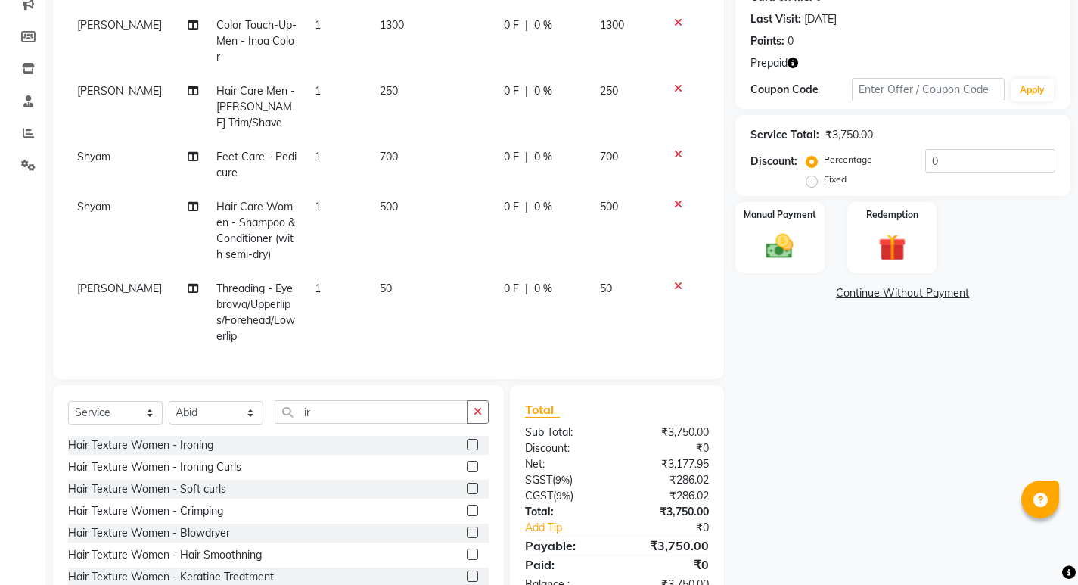
click at [404, 320] on tbody "[PERSON_NAME] Color Touch-Up- Men - Inoa Color 1 1300 0 F | 0 % 1300 [PERSON_NA…" at bounding box center [388, 238] width 641 height 461
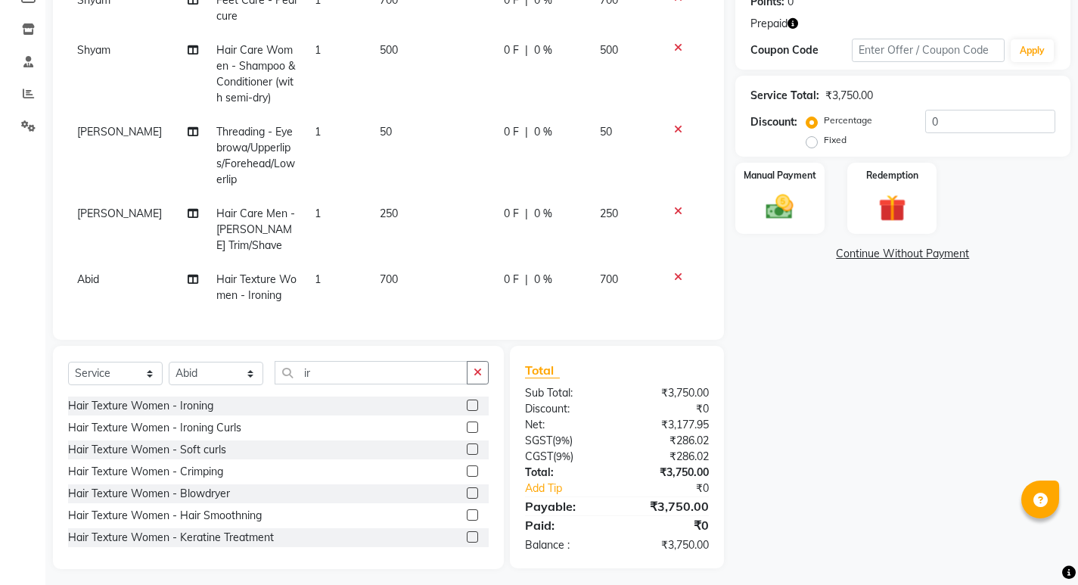
scroll to position [248, 0]
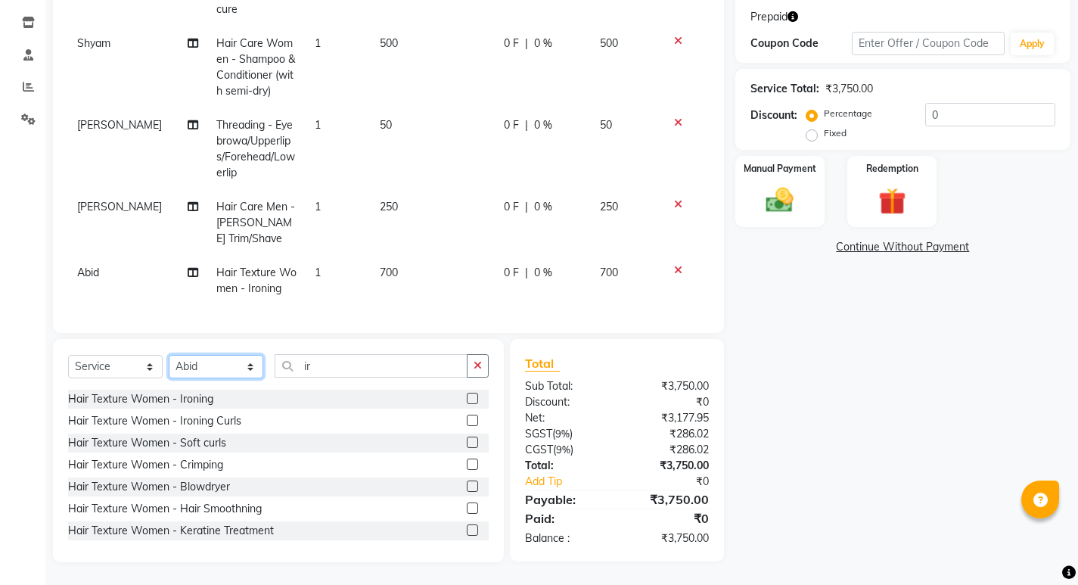
click at [216, 372] on select "Select Stylist [PERSON_NAME] Dev [PERSON_NAME] [PERSON_NAME]" at bounding box center [216, 366] width 95 height 23
select select "39573"
click at [169, 355] on select "Select Stylist [PERSON_NAME] Dev [PERSON_NAME] [PERSON_NAME]" at bounding box center [216, 366] width 95 height 23
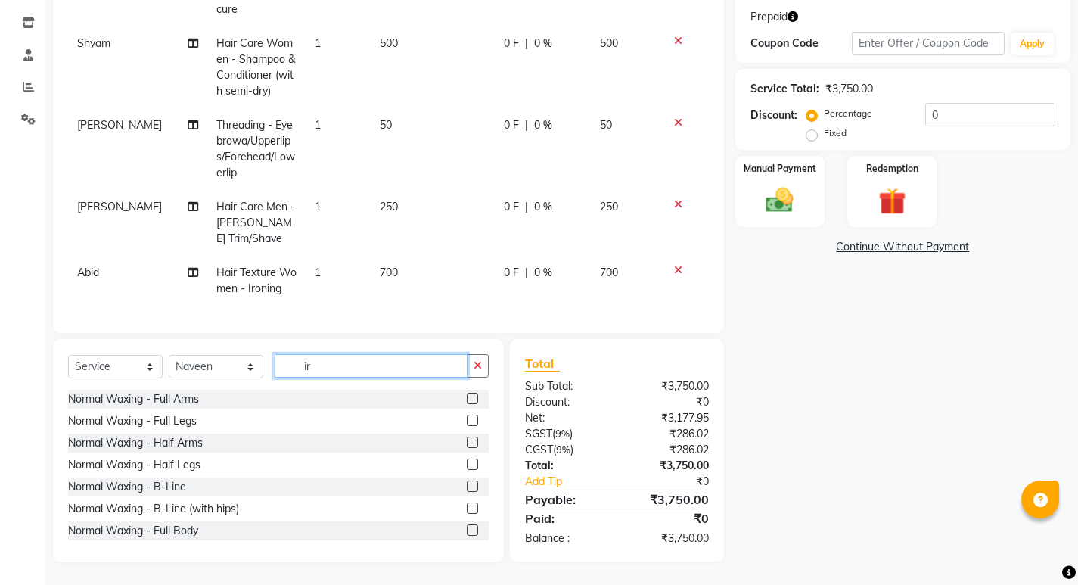
click at [317, 363] on input "ir" at bounding box center [371, 365] width 193 height 23
click at [346, 370] on input "ir" at bounding box center [371, 365] width 193 height 23
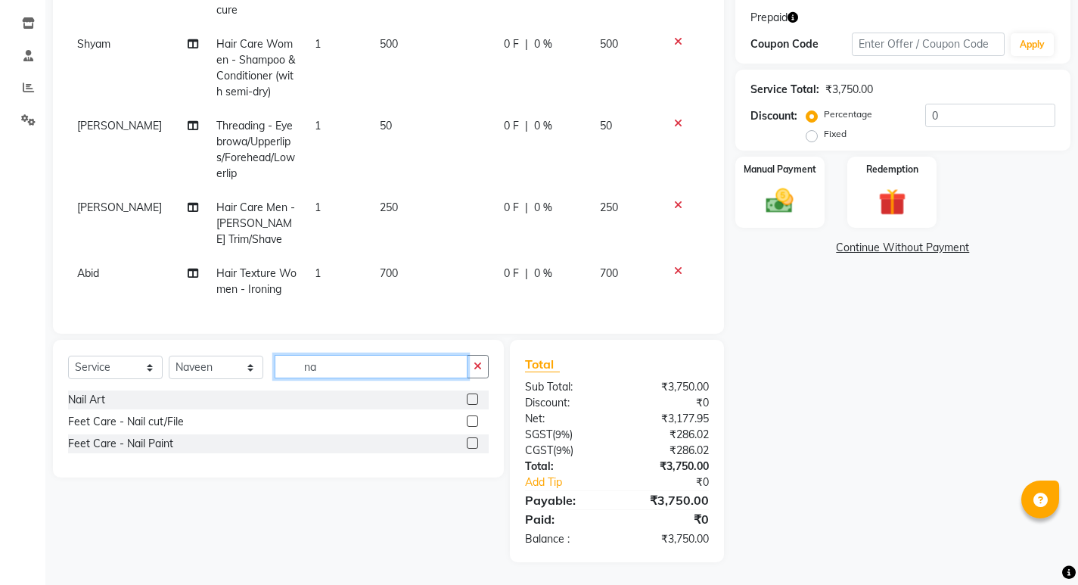
scroll to position [247, 0]
type input "nail"
click at [147, 423] on div "Feet Care - Nail cut/File" at bounding box center [126, 422] width 116 height 16
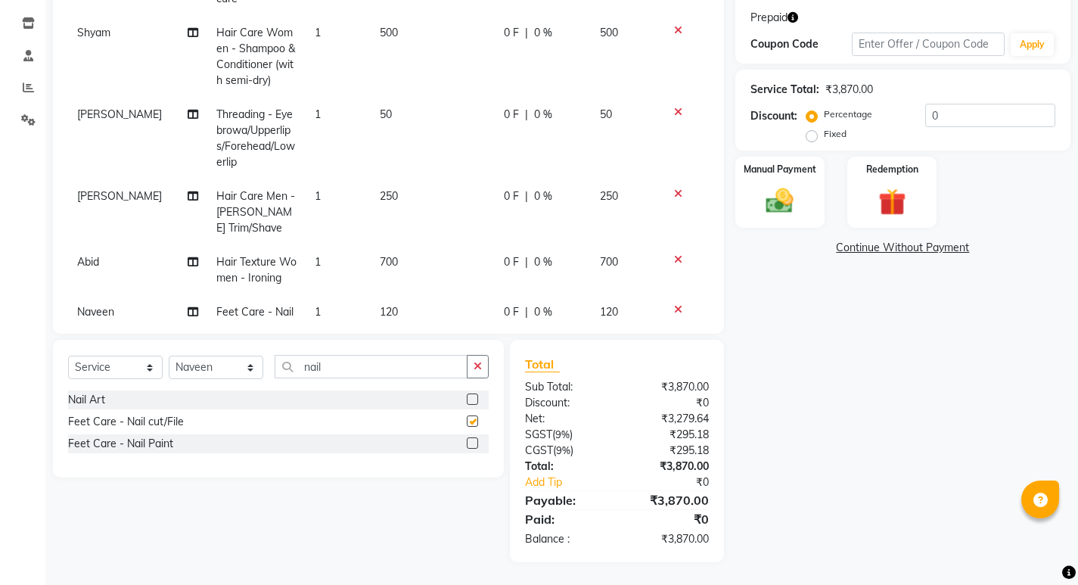
checkbox input "false"
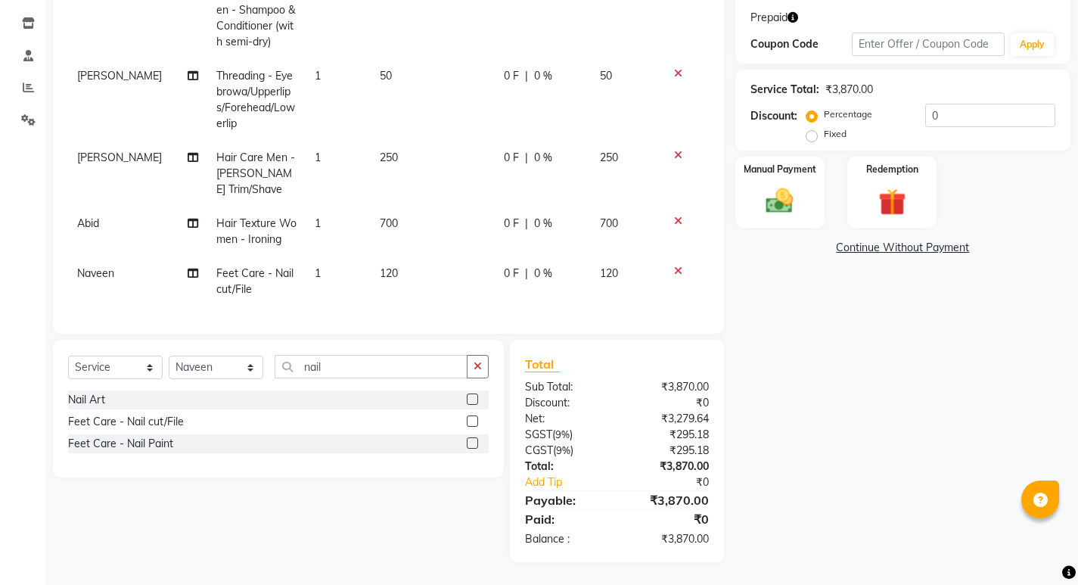
click at [387, 260] on td "120" at bounding box center [432, 281] width 123 height 50
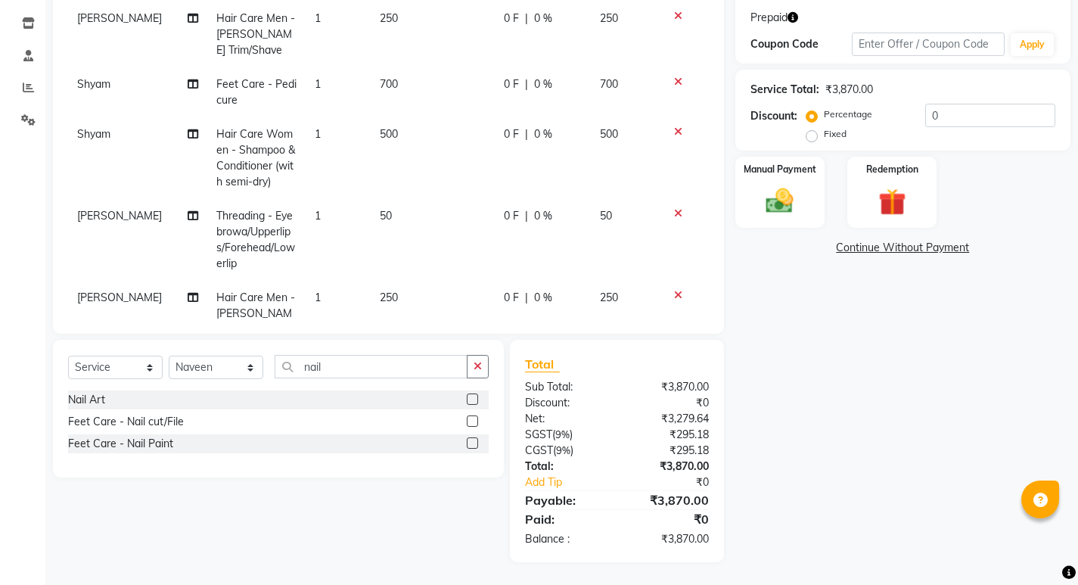
select select "39573"
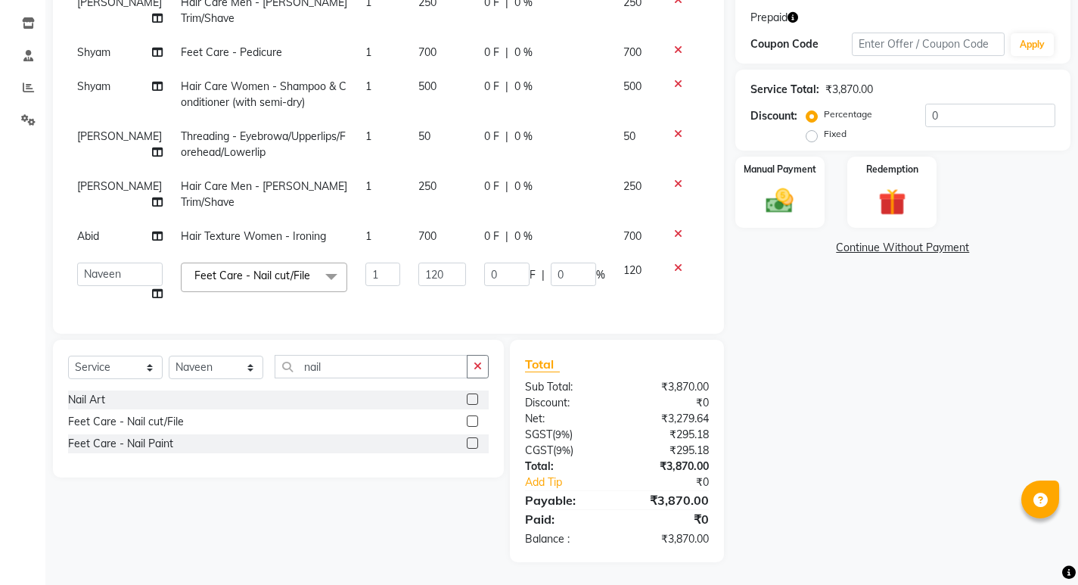
click at [409, 260] on td "120" at bounding box center [442, 281] width 66 height 57
click at [409, 259] on td "120" at bounding box center [442, 281] width 66 height 57
click at [418, 262] on input "120" at bounding box center [442, 273] width 48 height 23
type input "100"
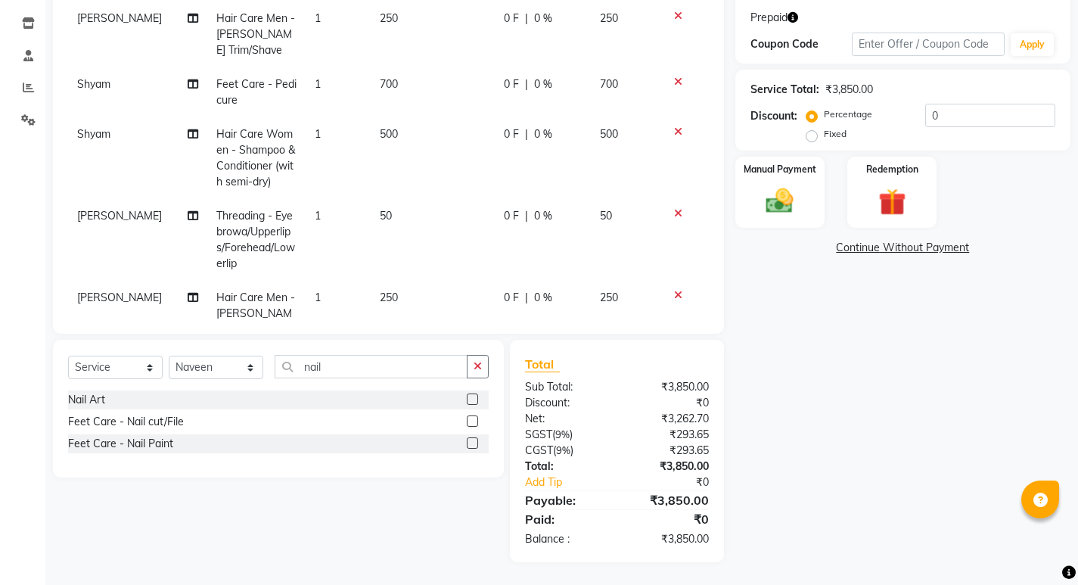
click at [405, 275] on tbody "[PERSON_NAME] Color Touch-Up- Men - Inoa Color 1 1300 0 F | 0 % 1300 [PERSON_NA…" at bounding box center [388, 191] width 641 height 511
click at [215, 368] on select "Select Stylist [PERSON_NAME] Dev [PERSON_NAME] [PERSON_NAME]" at bounding box center [216, 366] width 95 height 23
select select "39572"
click at [169, 355] on select "Select Stylist [PERSON_NAME] Dev [PERSON_NAME] [PERSON_NAME]" at bounding box center [216, 366] width 95 height 23
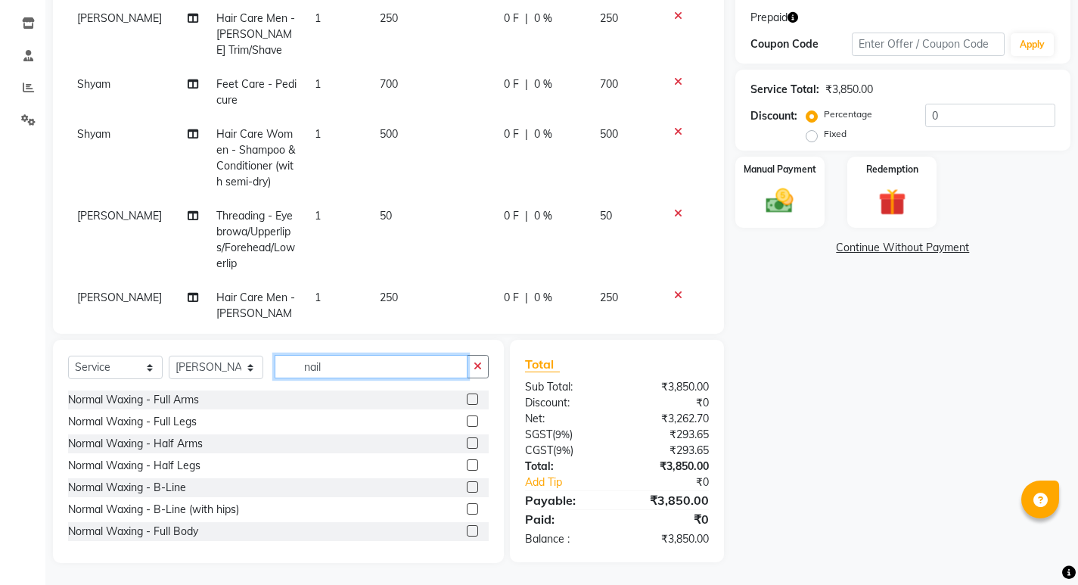
click at [303, 369] on input "nail" at bounding box center [371, 366] width 193 height 23
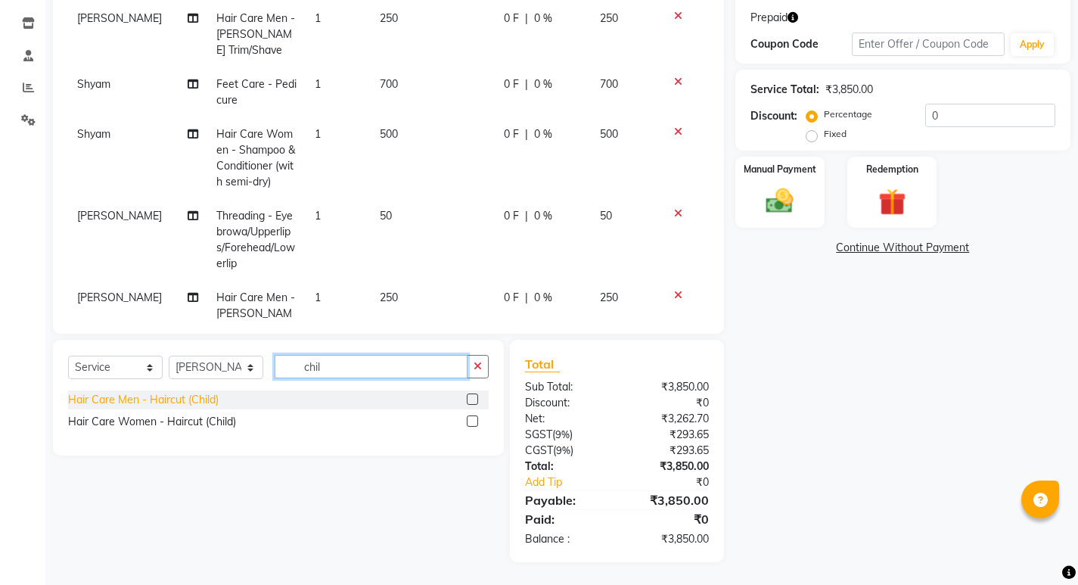
type input "chil"
click at [195, 400] on div "Hair Care Men - Haircut (Child)" at bounding box center [143, 400] width 151 height 16
checkbox input "false"
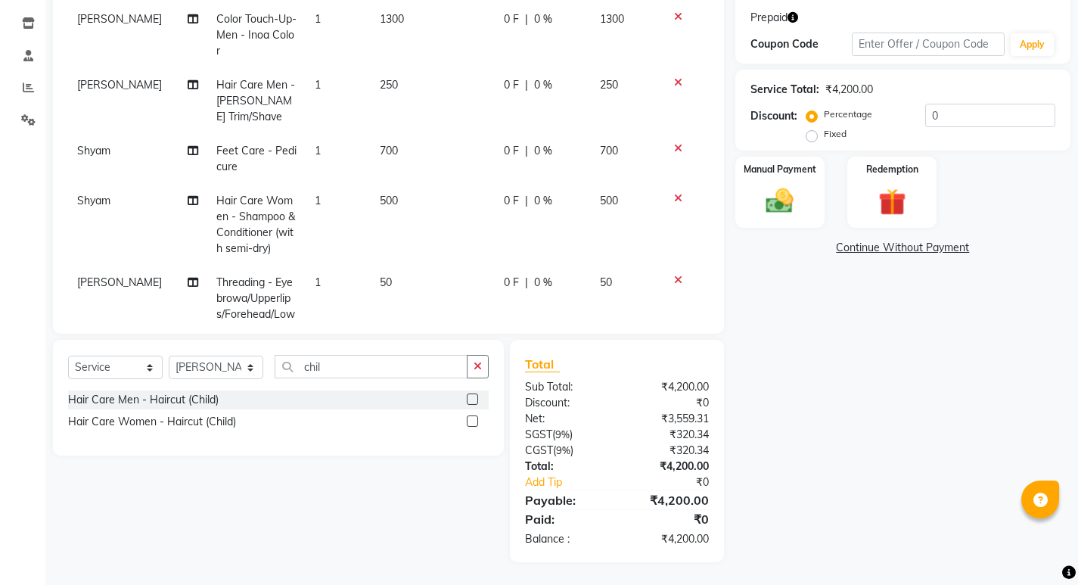
scroll to position [172, 0]
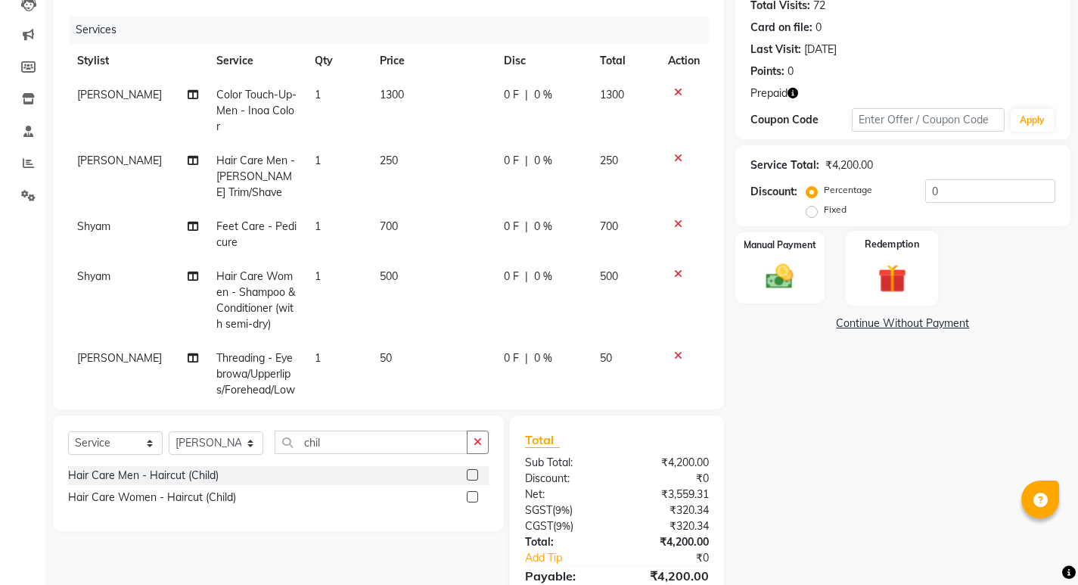
drag, startPoint x: 886, startPoint y: 264, endPoint x: 896, endPoint y: 265, distance: 9.9
click at [888, 264] on img at bounding box center [892, 278] width 46 height 36
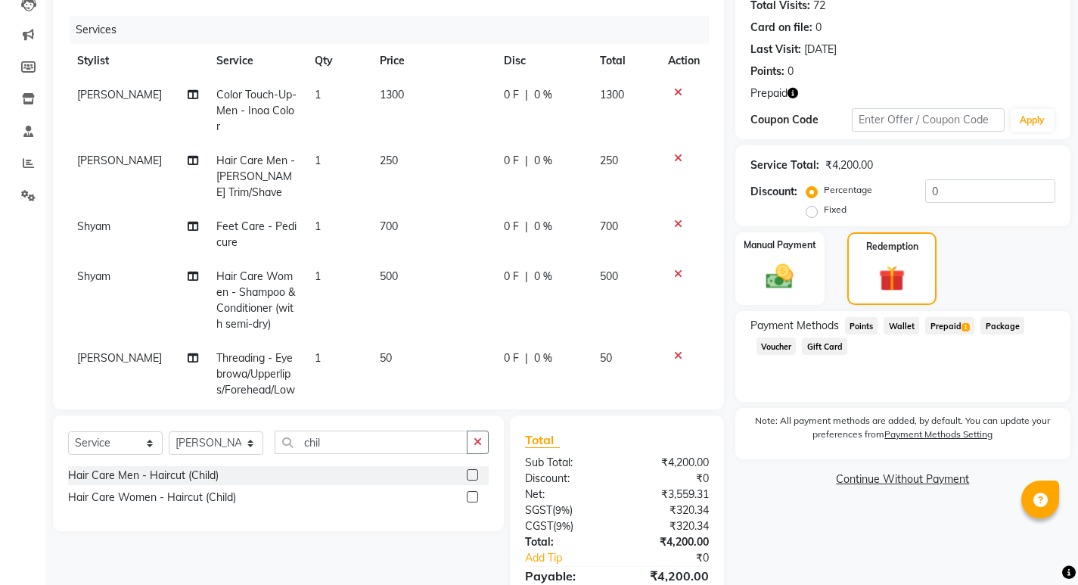
click at [934, 321] on span "Prepaid 1" at bounding box center [949, 325] width 49 height 17
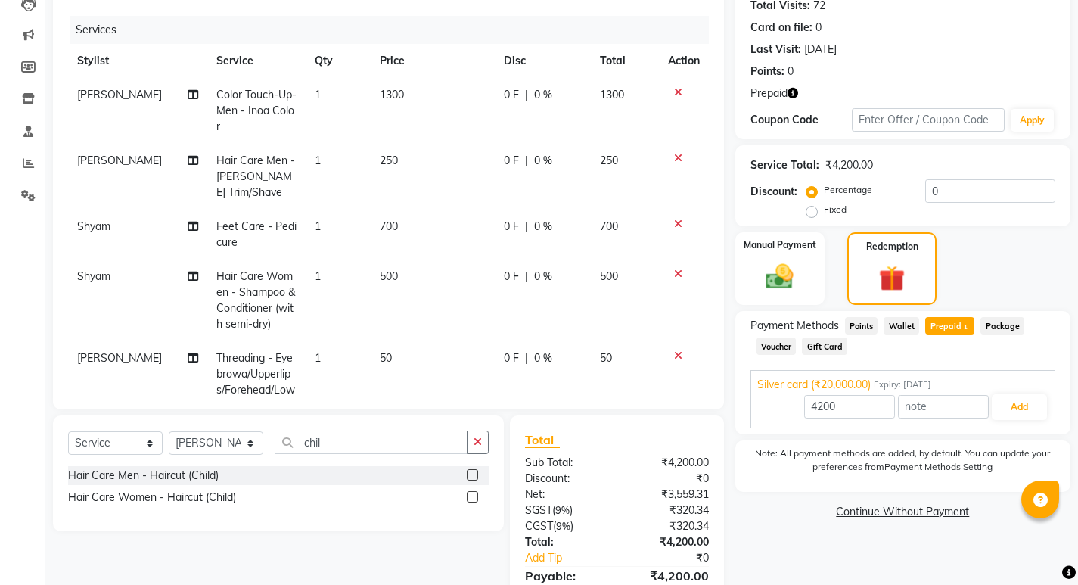
scroll to position [247, 0]
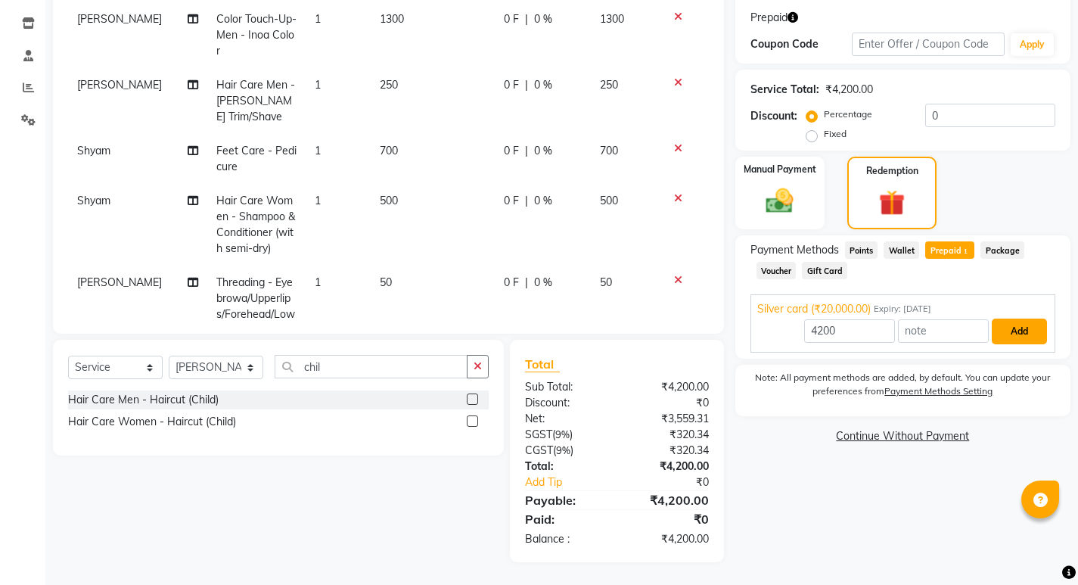
click at [1011, 337] on button "Add" at bounding box center [1019, 331] width 55 height 26
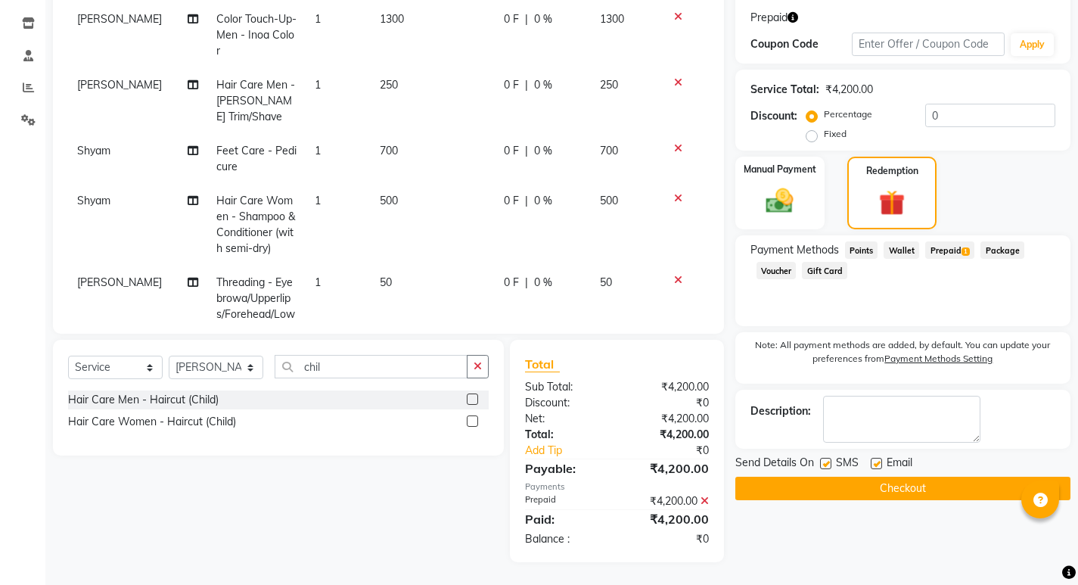
click at [861, 485] on button "Checkout" at bounding box center [902, 488] width 335 height 23
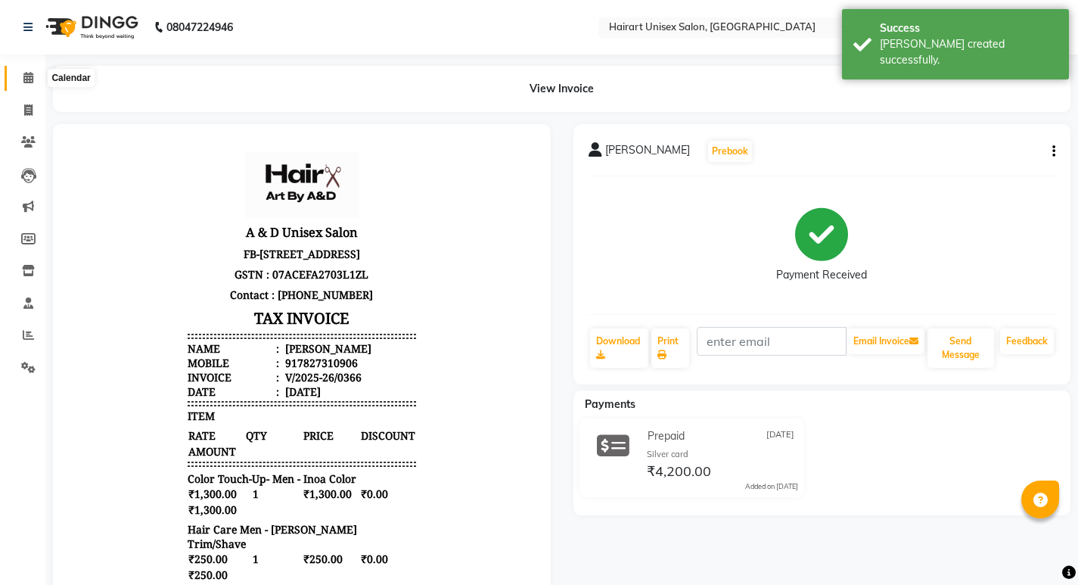
click at [32, 85] on span at bounding box center [28, 78] width 26 height 17
